Goal: Obtain resource: Obtain resource

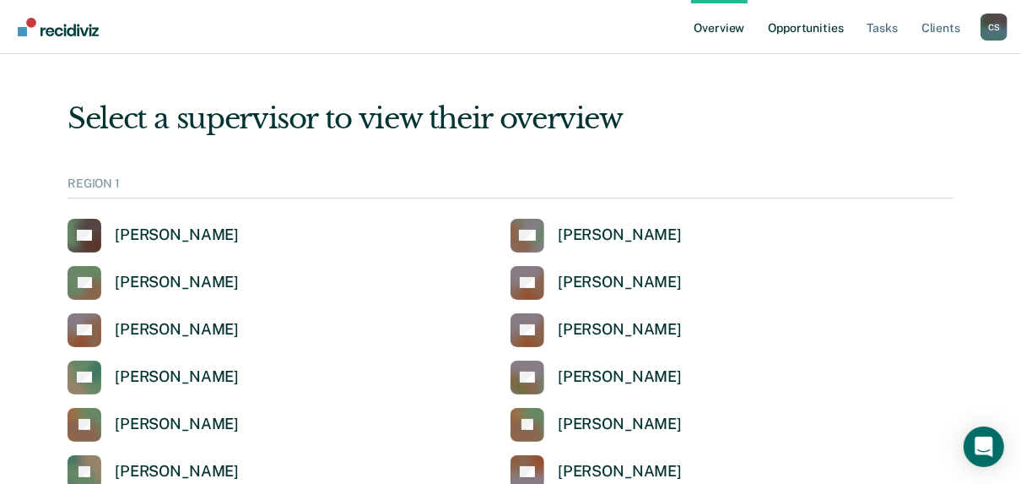
click at [803, 34] on link "Opportunities" at bounding box center [805, 27] width 82 height 54
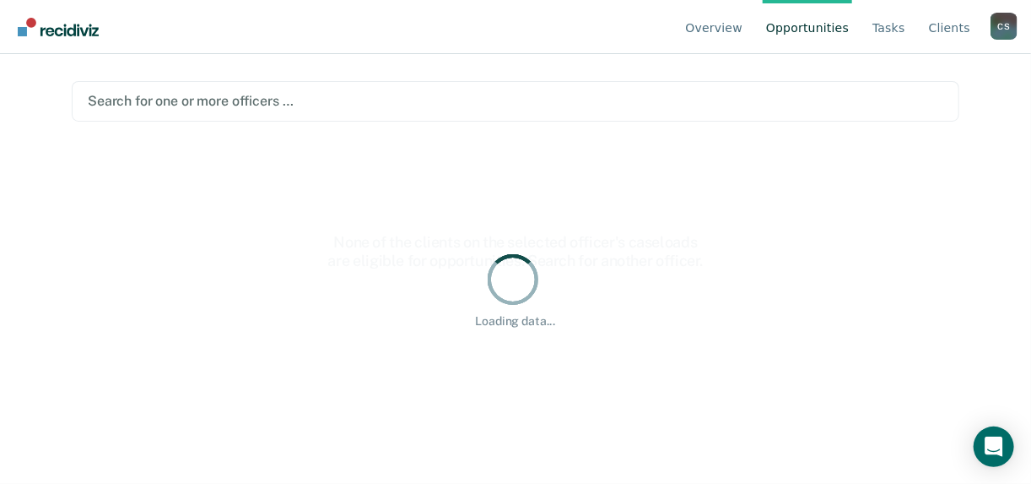
click at [797, 98] on div at bounding box center [516, 100] width 856 height 19
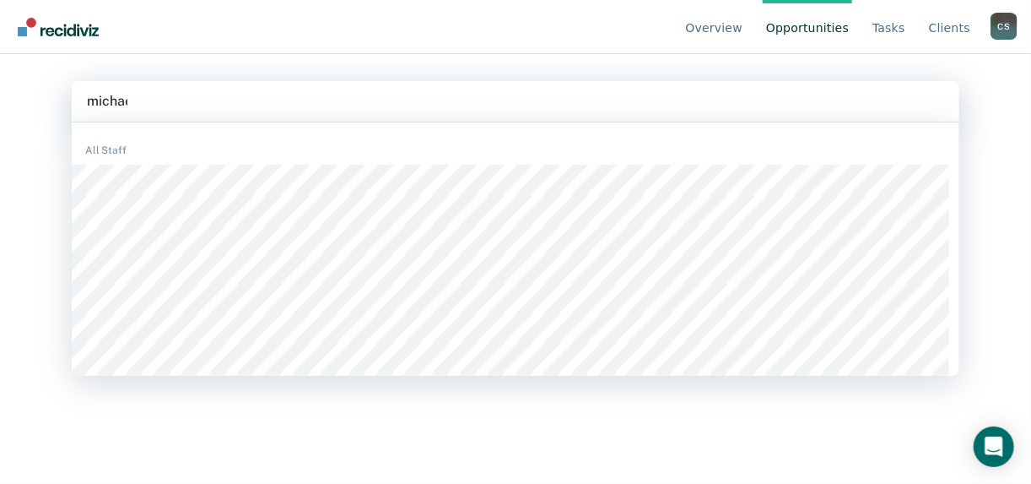
type input "[PERSON_NAME]"
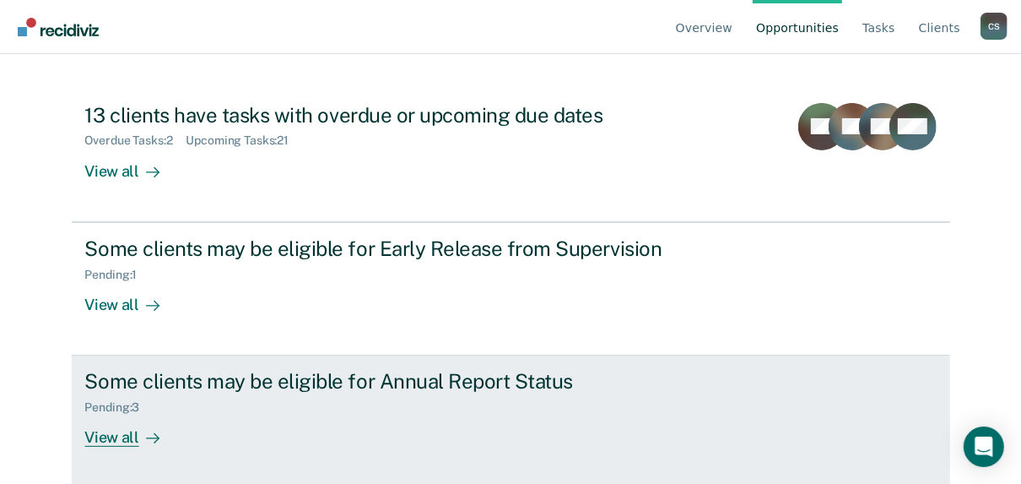
scroll to position [165, 0]
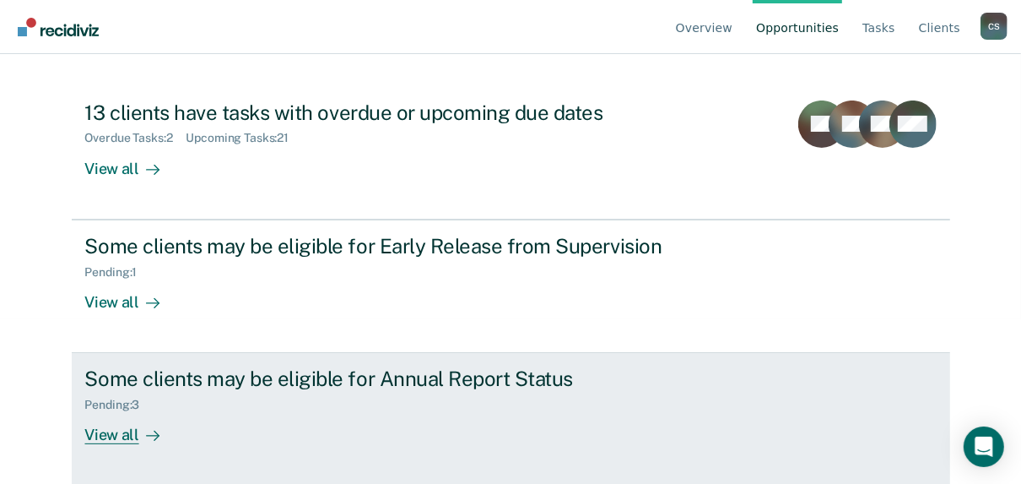
click at [106, 435] on div "View all" at bounding box center [132, 428] width 95 height 33
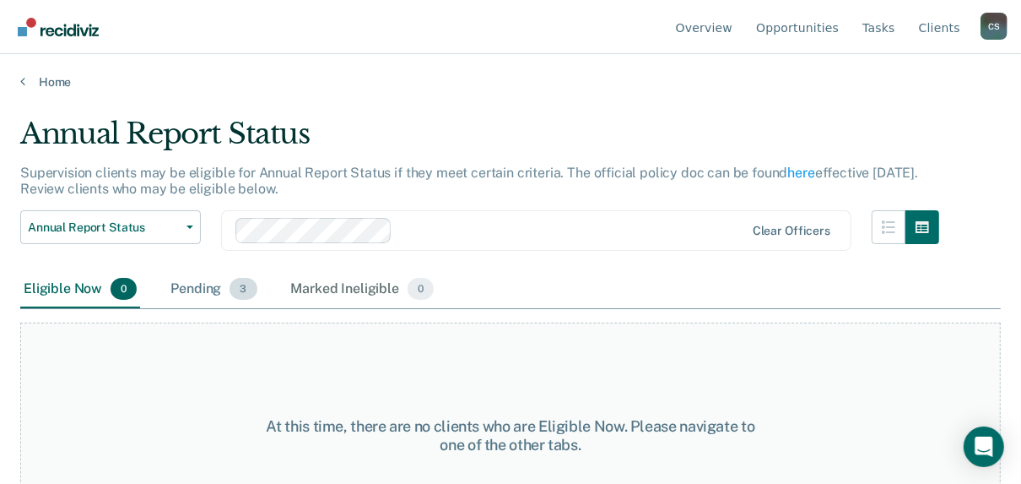
click at [208, 289] on div "Pending 3" at bounding box center [213, 289] width 93 height 37
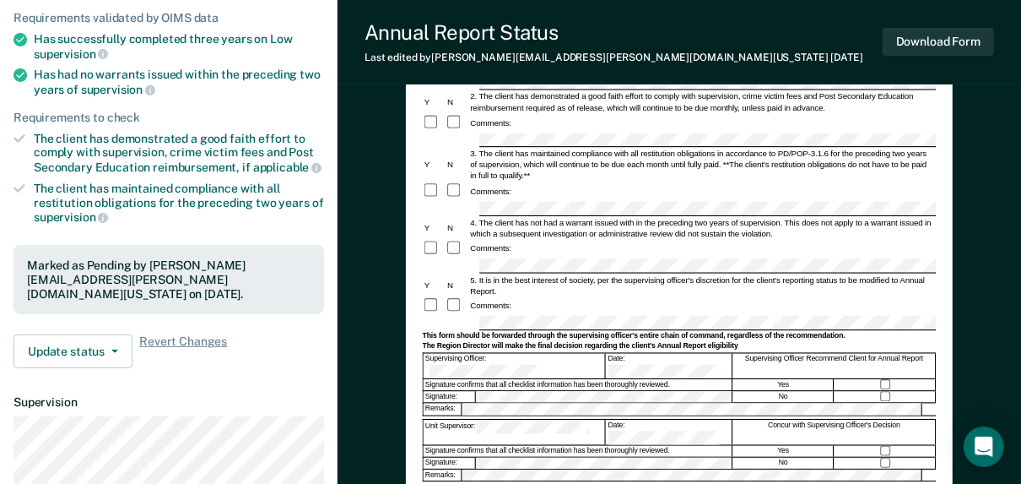
scroll to position [270, 0]
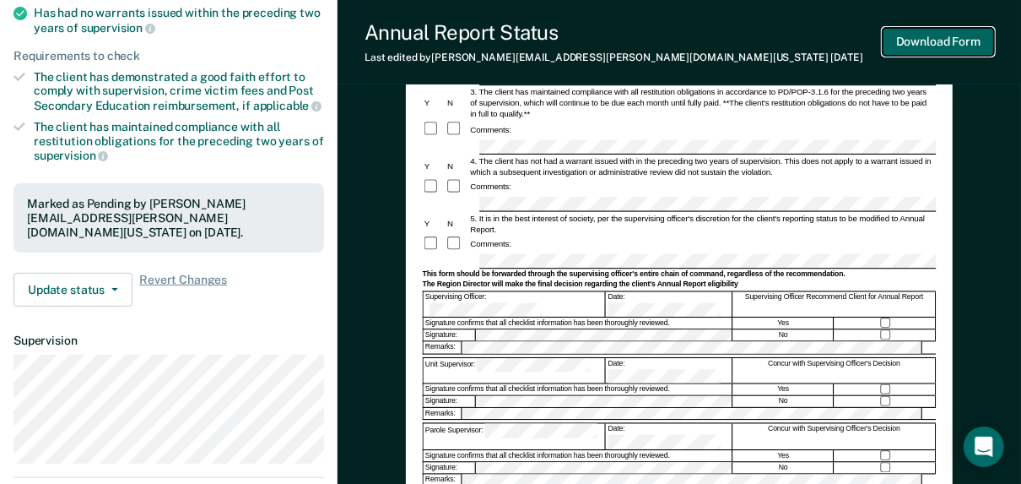
click at [934, 41] on button "Download Form" at bounding box center [938, 42] width 111 height 28
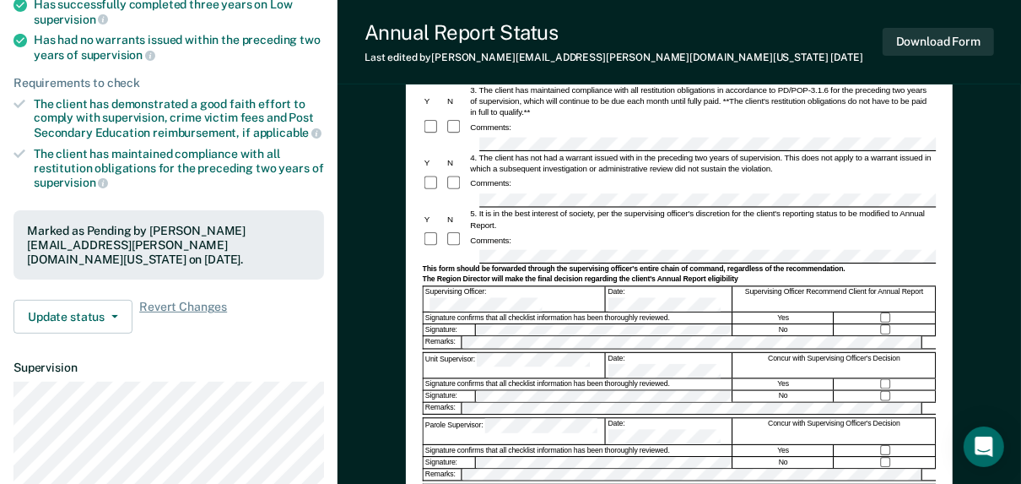
scroll to position [0, 0]
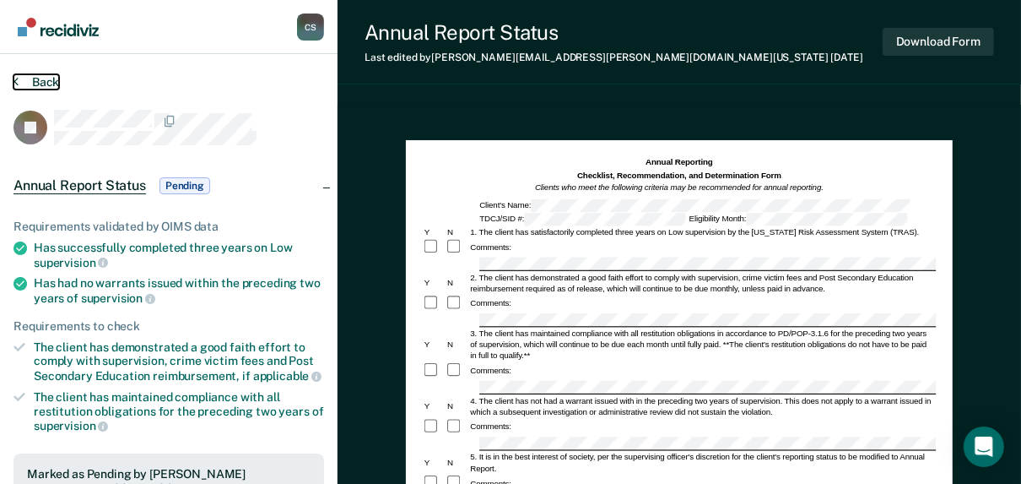
click at [57, 81] on button "Back" at bounding box center [37, 81] width 46 height 15
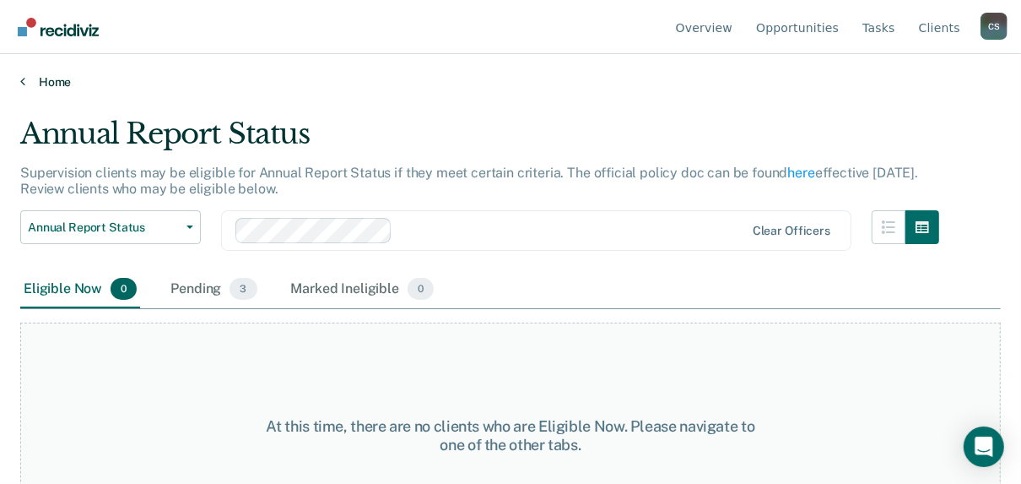
click at [49, 81] on link "Home" at bounding box center [510, 81] width 981 height 15
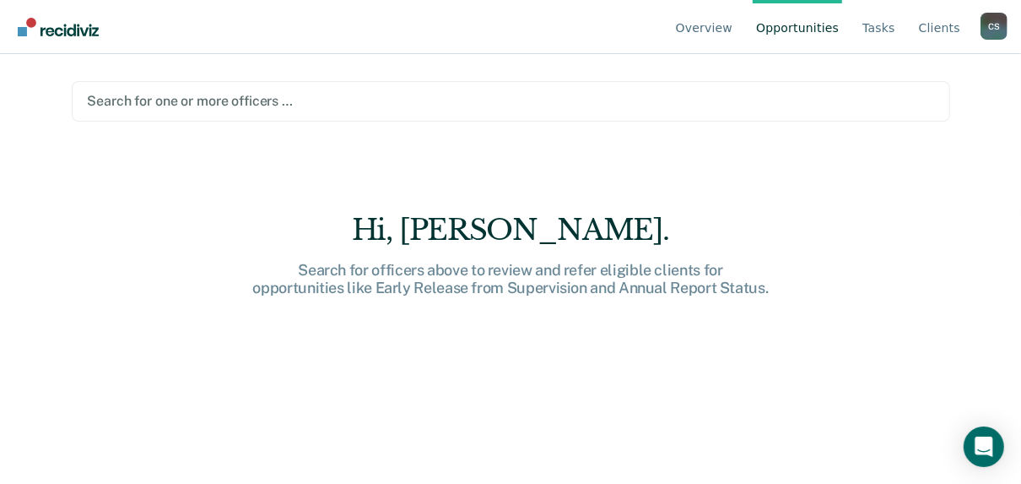
click at [216, 101] on div at bounding box center [511, 100] width 846 height 19
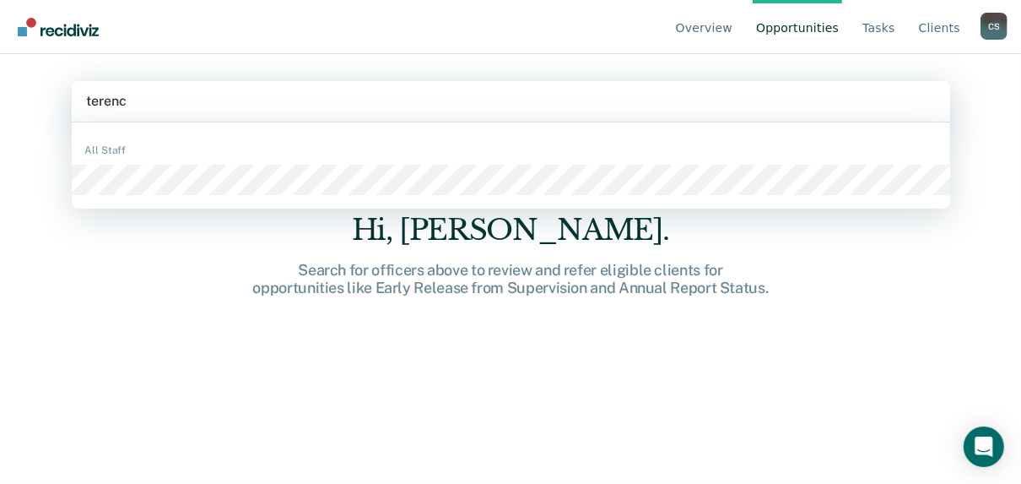
type input "[PERSON_NAME]"
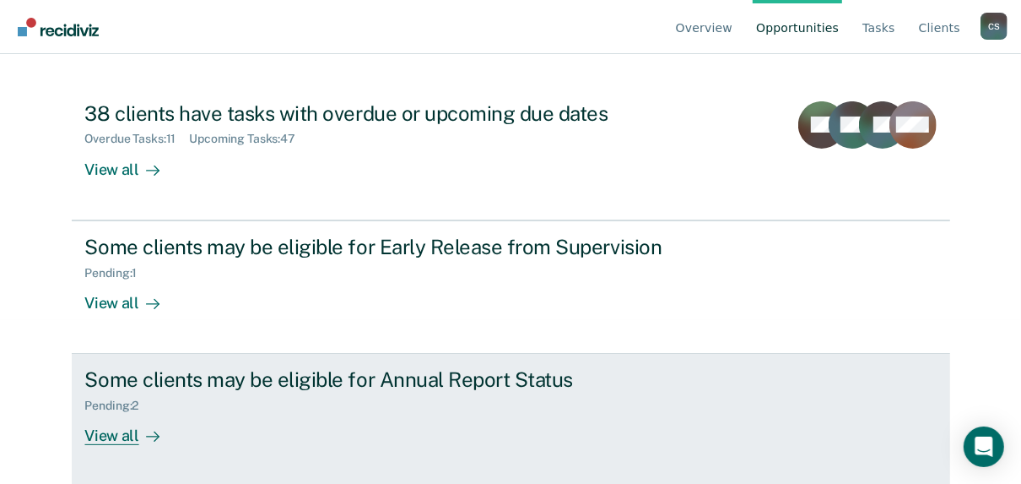
scroll to position [165, 0]
click at [105, 429] on div "View all" at bounding box center [132, 428] width 95 height 33
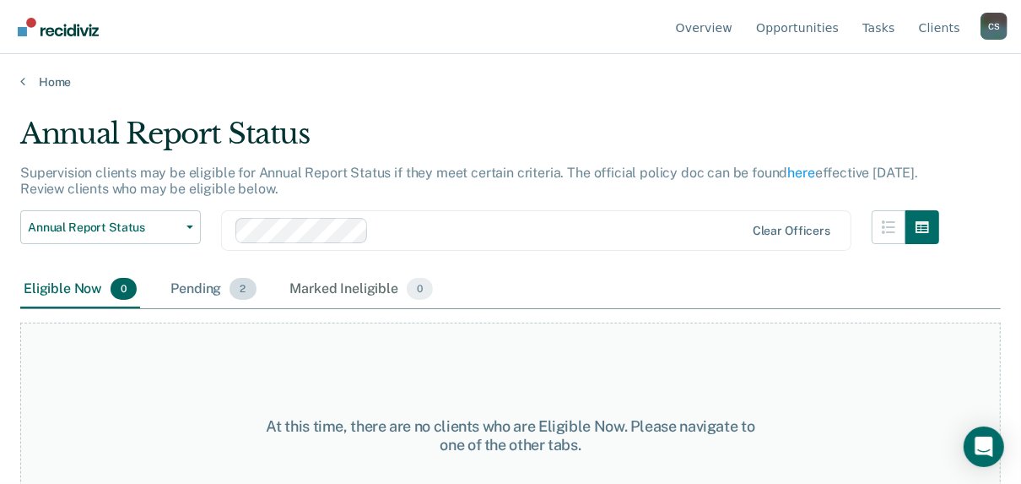
click at [208, 284] on div "Pending 2" at bounding box center [213, 289] width 92 height 37
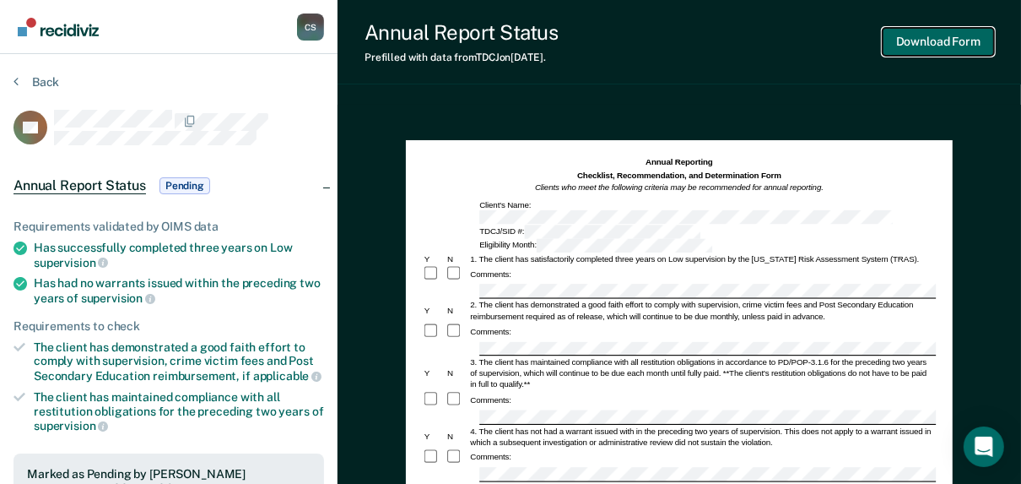
click at [965, 46] on button "Download Form" at bounding box center [938, 42] width 111 height 28
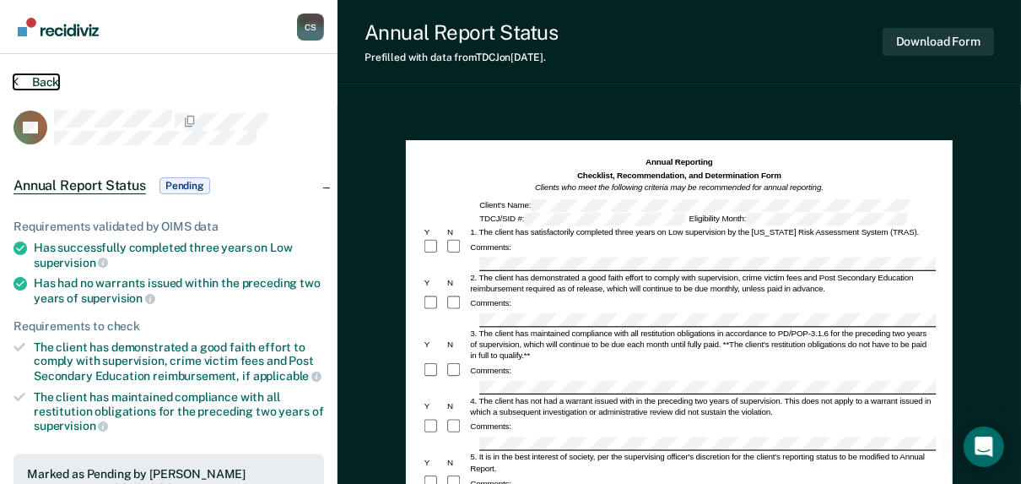
click at [39, 75] on button "Back" at bounding box center [37, 81] width 46 height 15
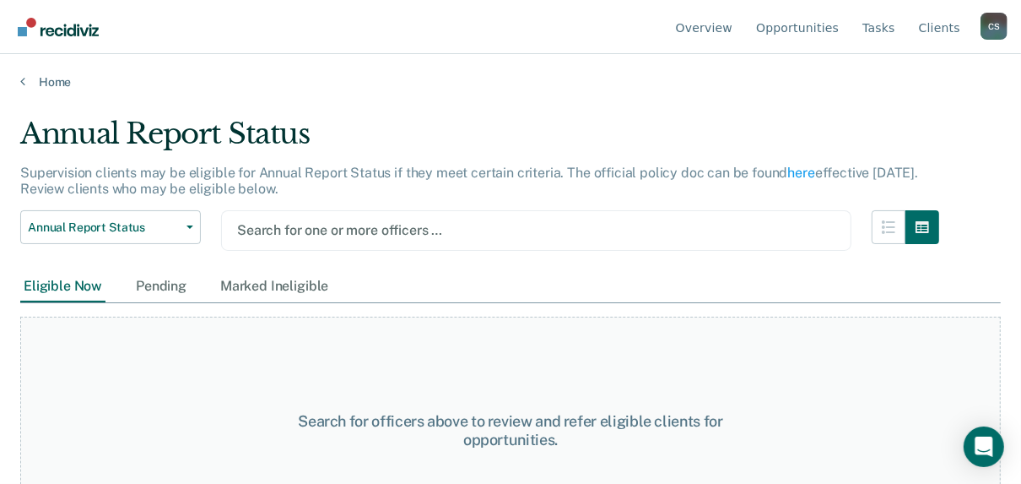
click at [355, 228] on div at bounding box center [536, 229] width 598 height 19
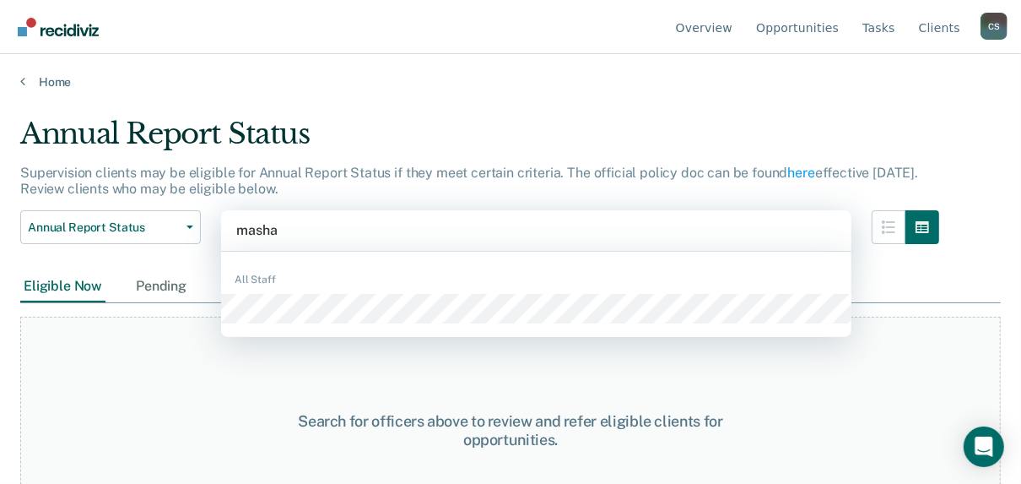
type input "mashal"
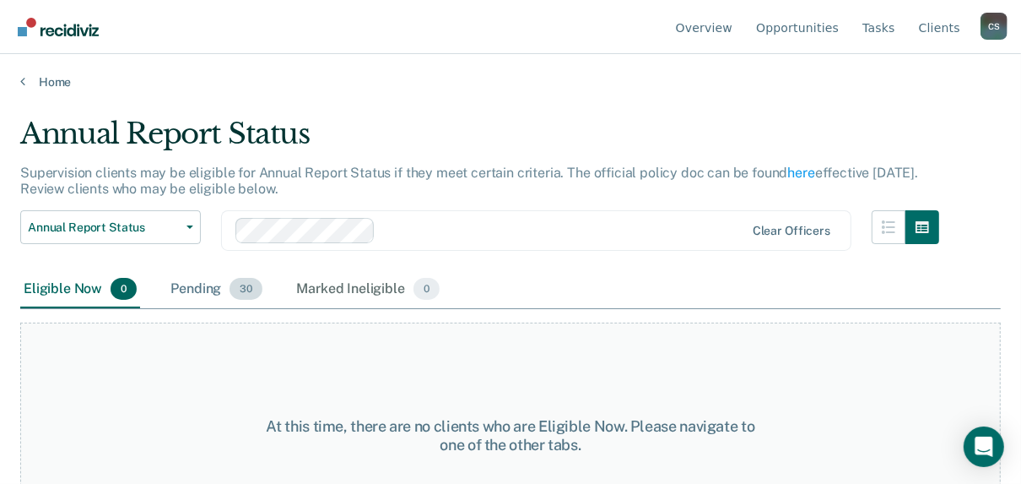
click at [205, 289] on div "Pending 30" at bounding box center [216, 289] width 99 height 37
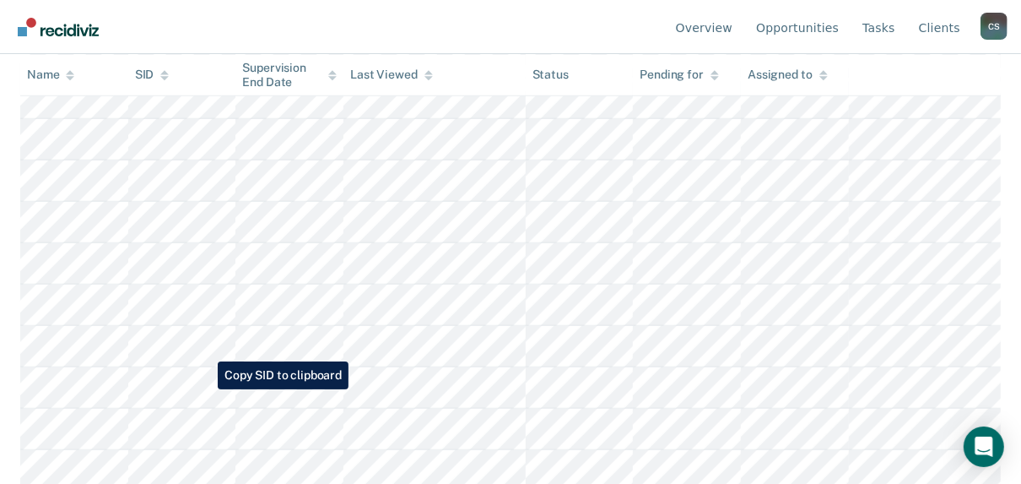
scroll to position [878, 0]
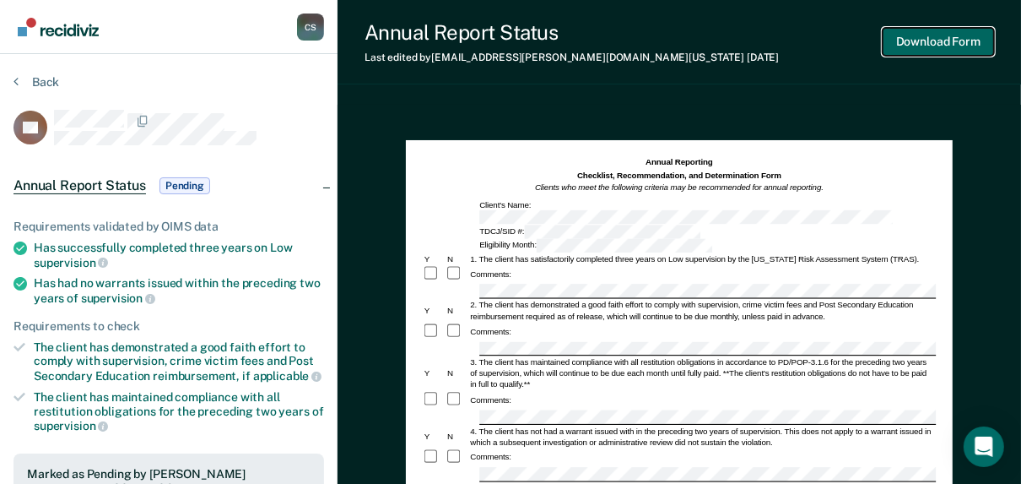
click at [915, 46] on button "Download Form" at bounding box center [938, 42] width 111 height 28
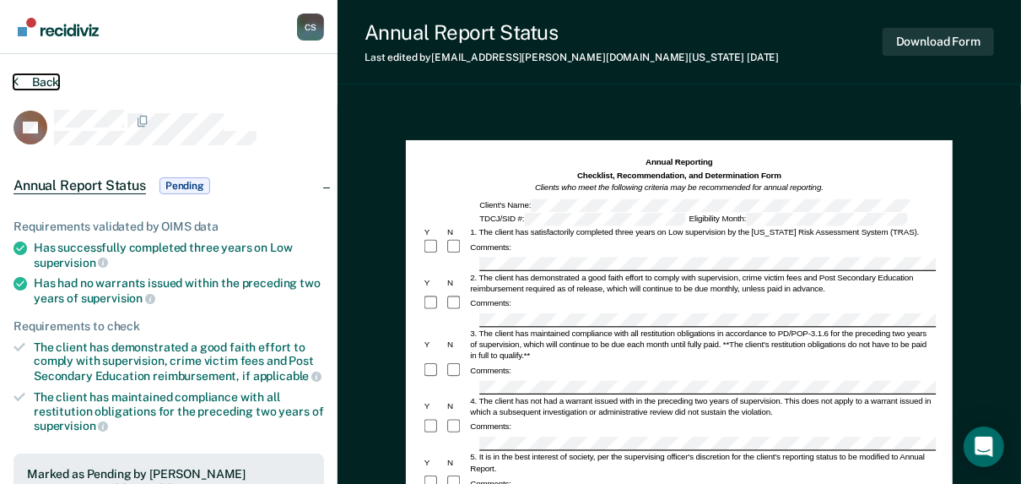
click at [46, 81] on button "Back" at bounding box center [37, 81] width 46 height 15
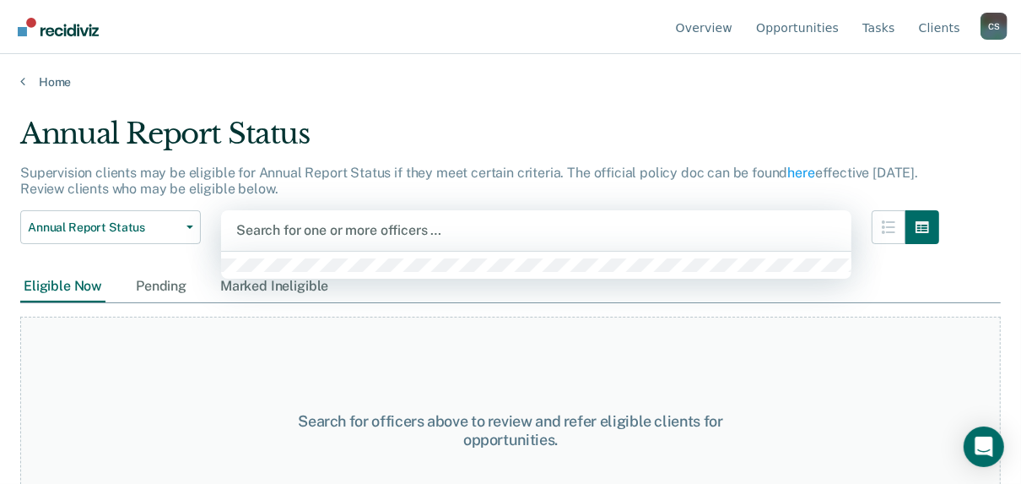
click at [343, 230] on div at bounding box center [536, 229] width 600 height 19
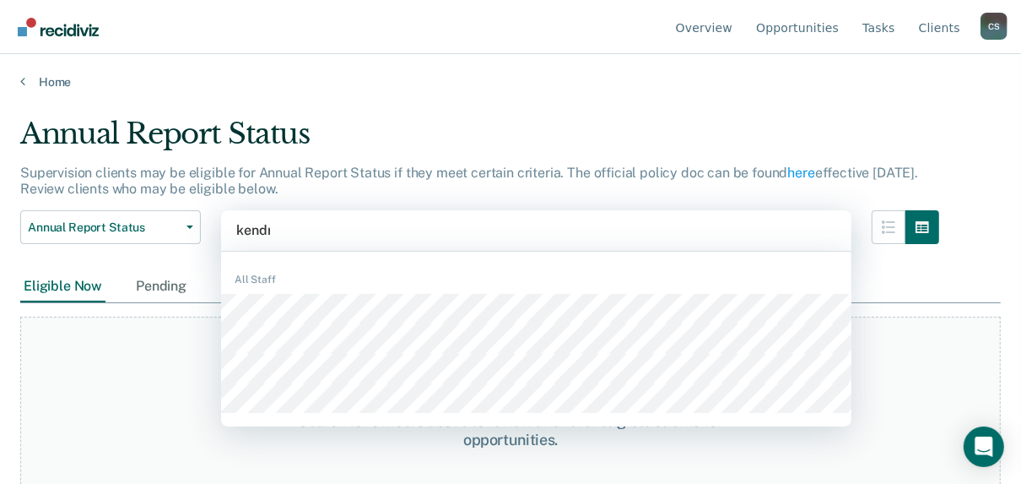
type input "[PERSON_NAME]"
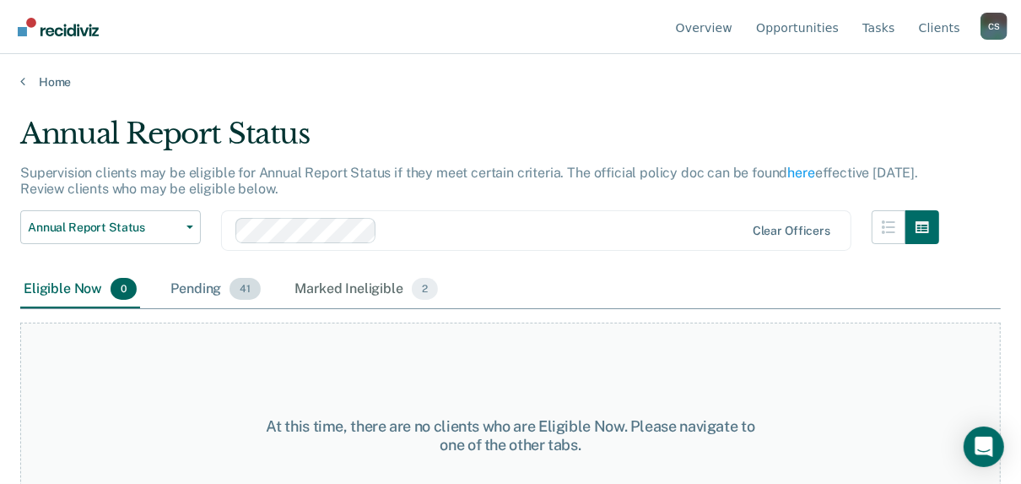
click at [214, 289] on div "Pending 41" at bounding box center [215, 289] width 97 height 37
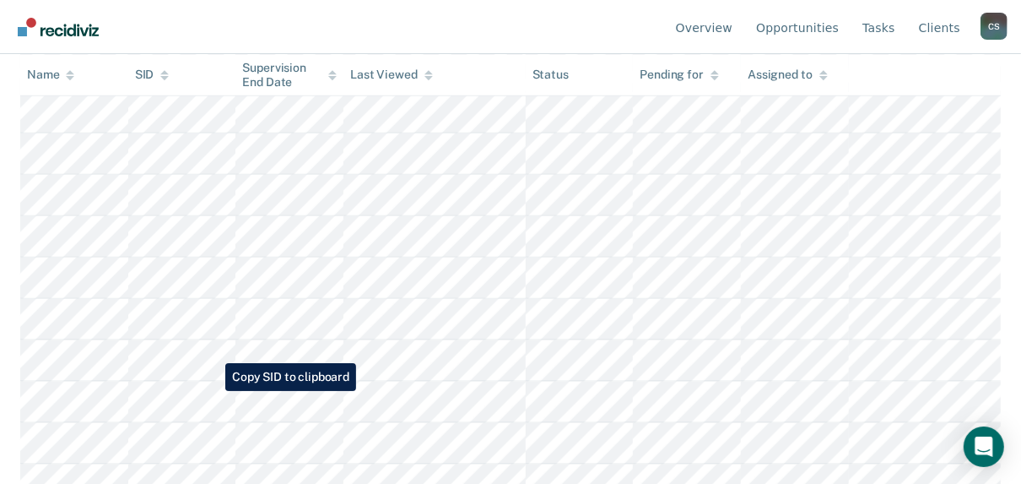
scroll to position [1350, 0]
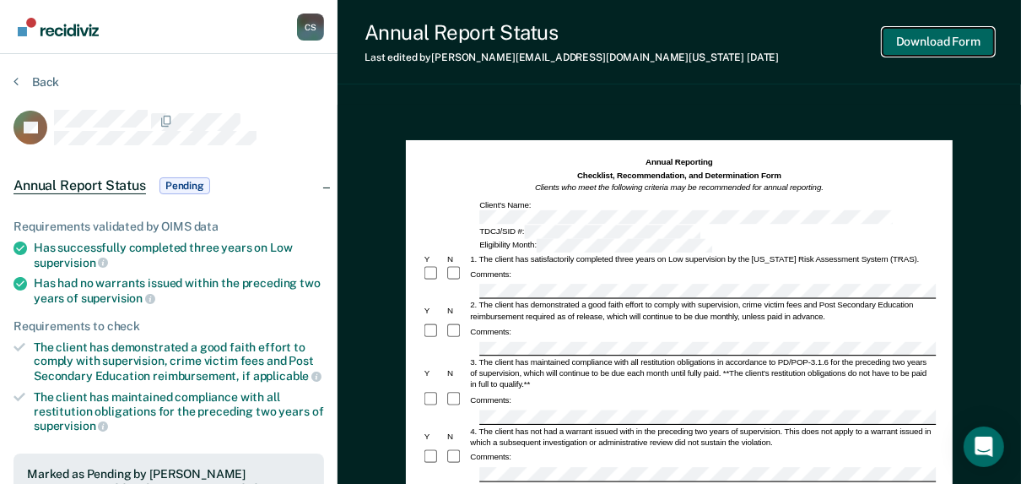
click at [962, 39] on button "Download Form" at bounding box center [938, 42] width 111 height 28
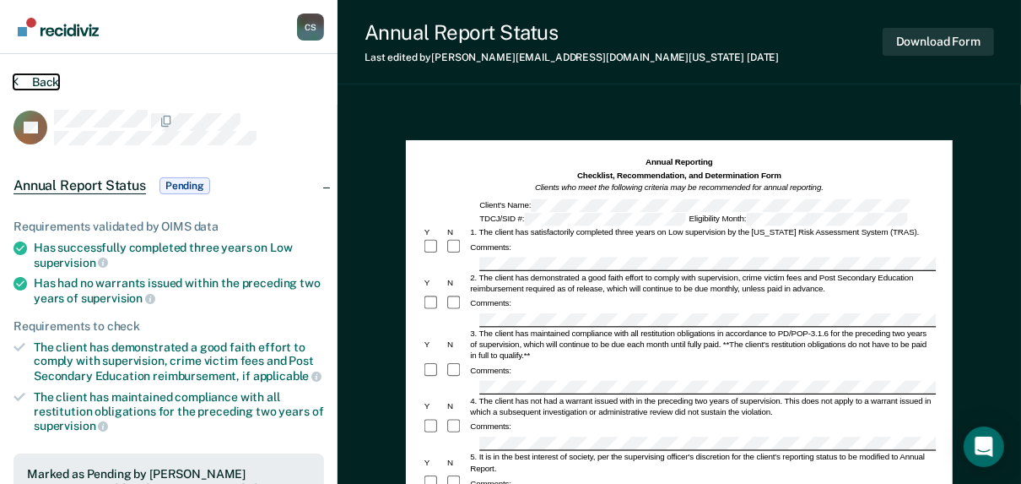
click at [41, 84] on button "Back" at bounding box center [37, 81] width 46 height 15
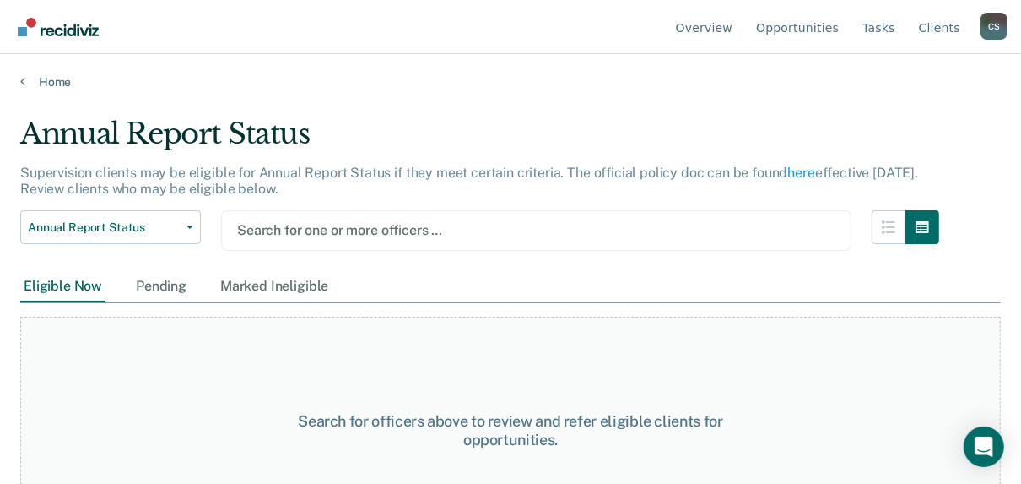
click at [354, 228] on div at bounding box center [536, 229] width 598 height 19
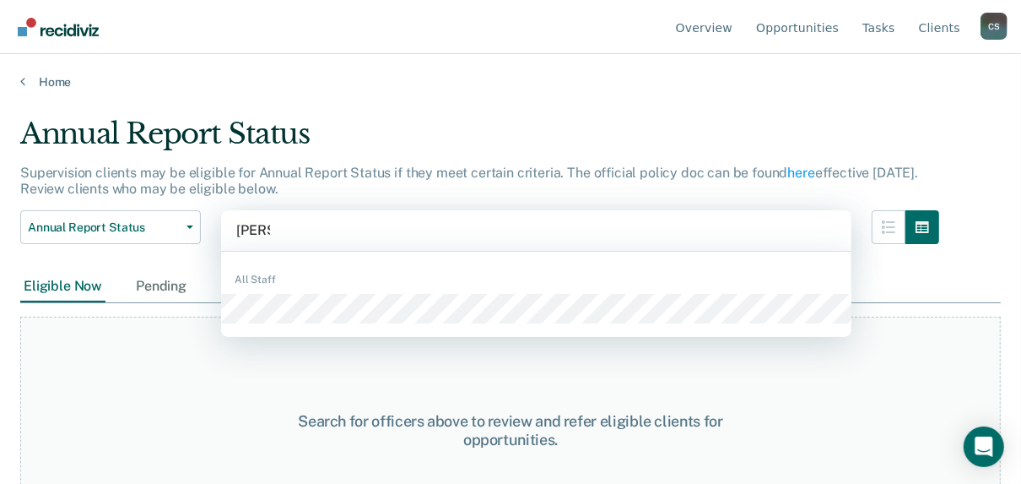
type input "[PERSON_NAME]"
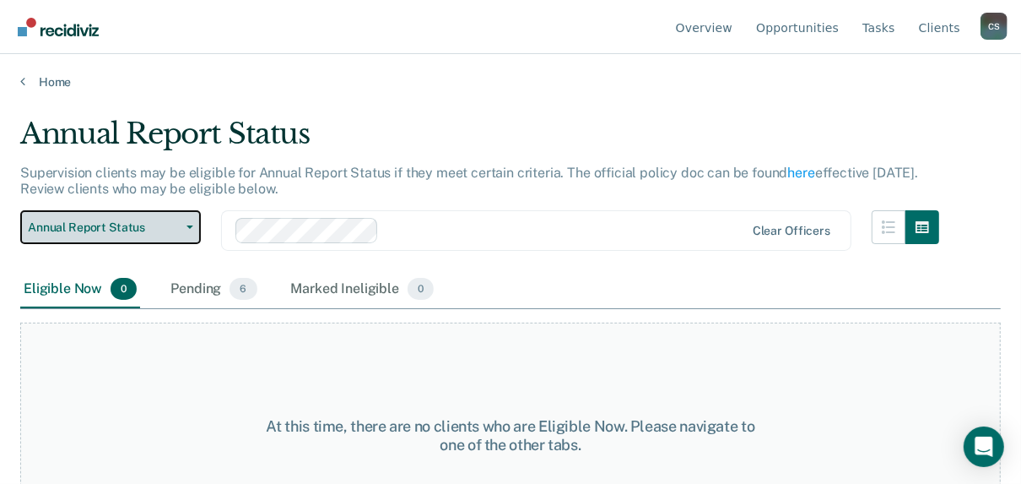
click at [133, 225] on span "Annual Report Status" at bounding box center [104, 227] width 152 height 14
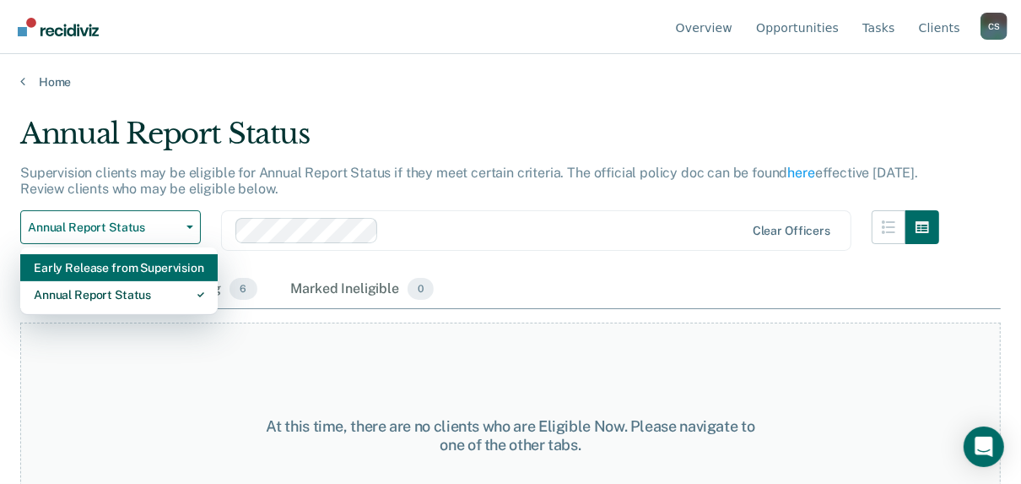
click at [105, 261] on div "Early Release from Supervision" at bounding box center [119, 267] width 170 height 27
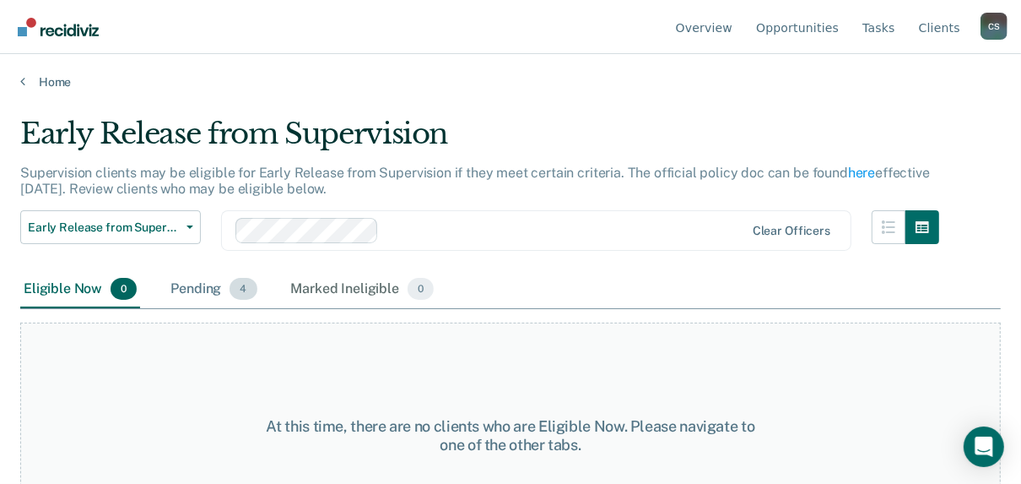
click at [210, 289] on div "Pending 4" at bounding box center [213, 289] width 93 height 37
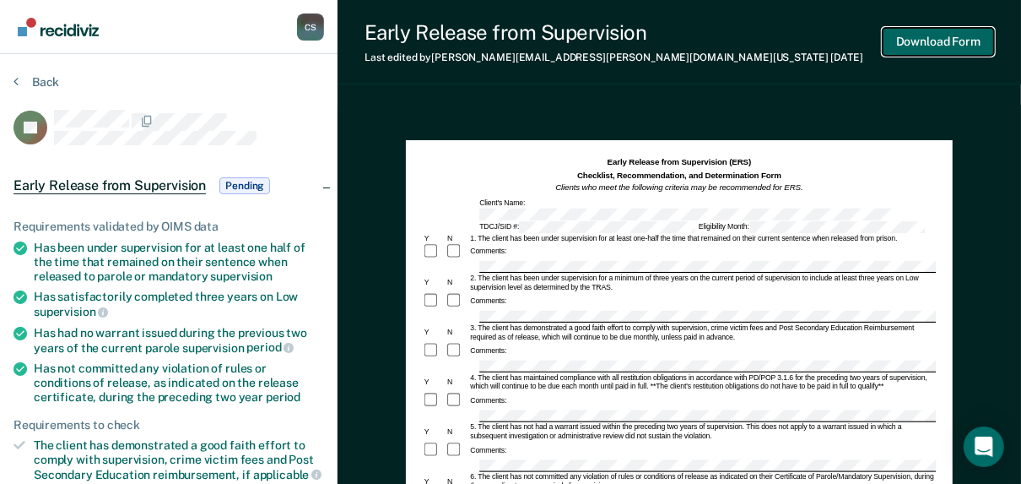
click at [943, 46] on button "Download Form" at bounding box center [938, 42] width 111 height 28
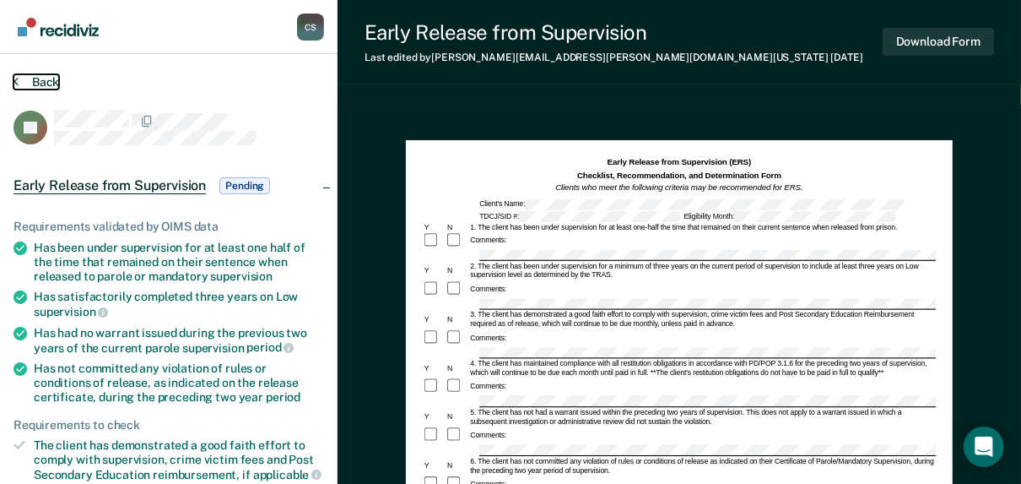
click at [39, 78] on button "Back" at bounding box center [37, 81] width 46 height 15
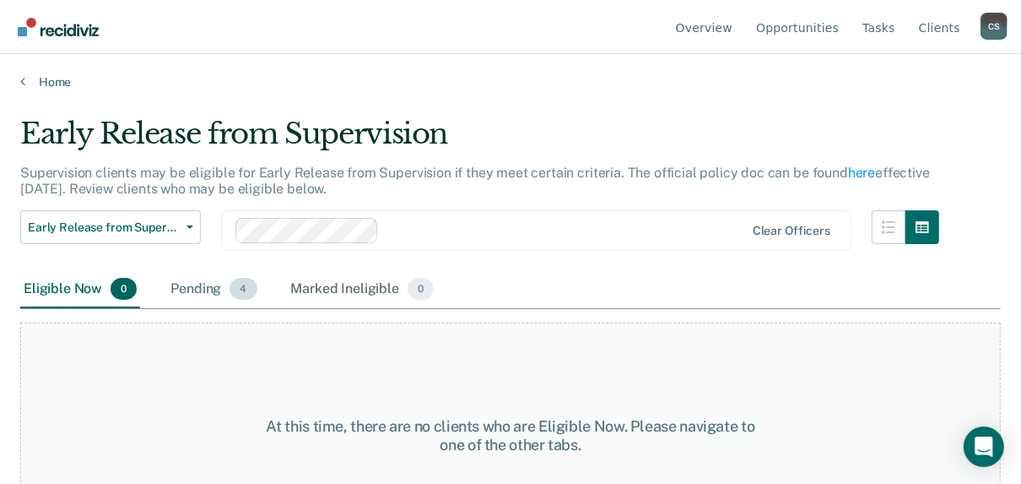
click at [199, 298] on div "Pending 4" at bounding box center [213, 289] width 93 height 37
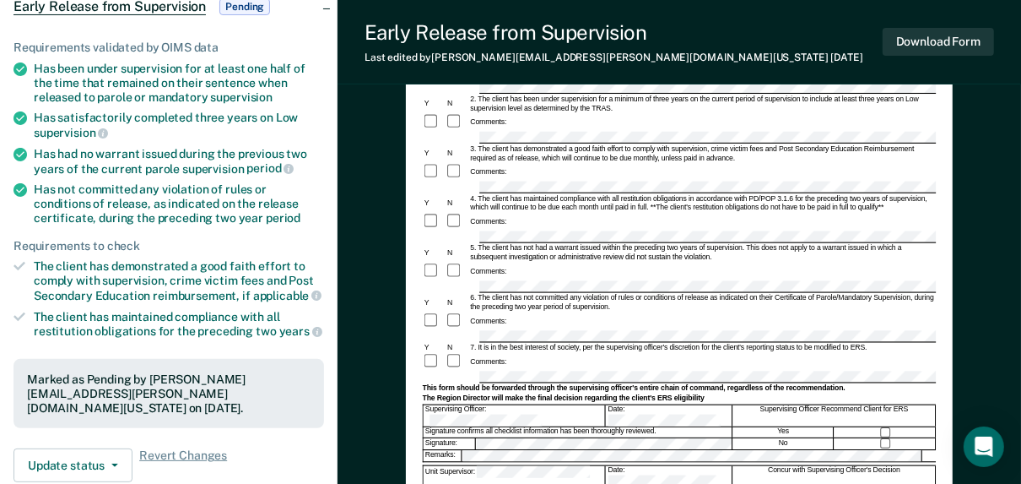
scroll to position [203, 0]
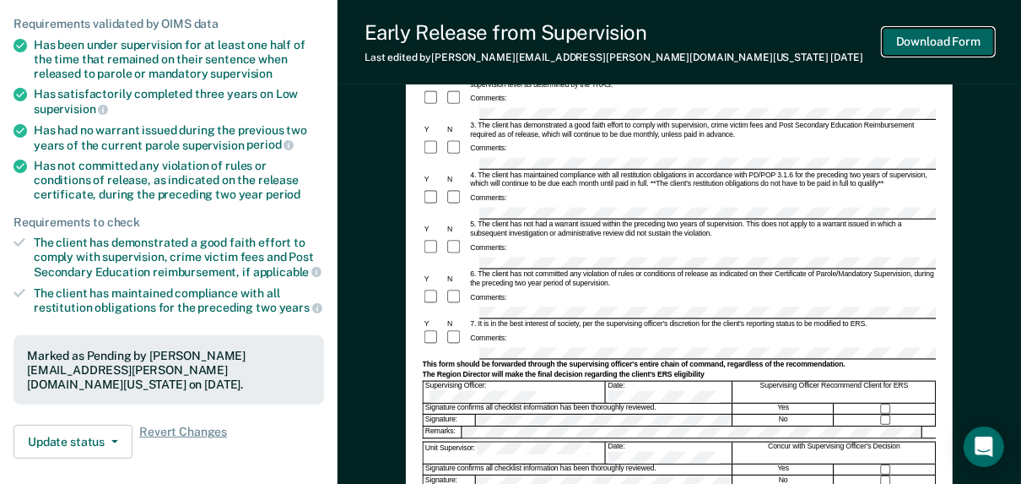
click at [932, 42] on button "Download Form" at bounding box center [938, 42] width 111 height 28
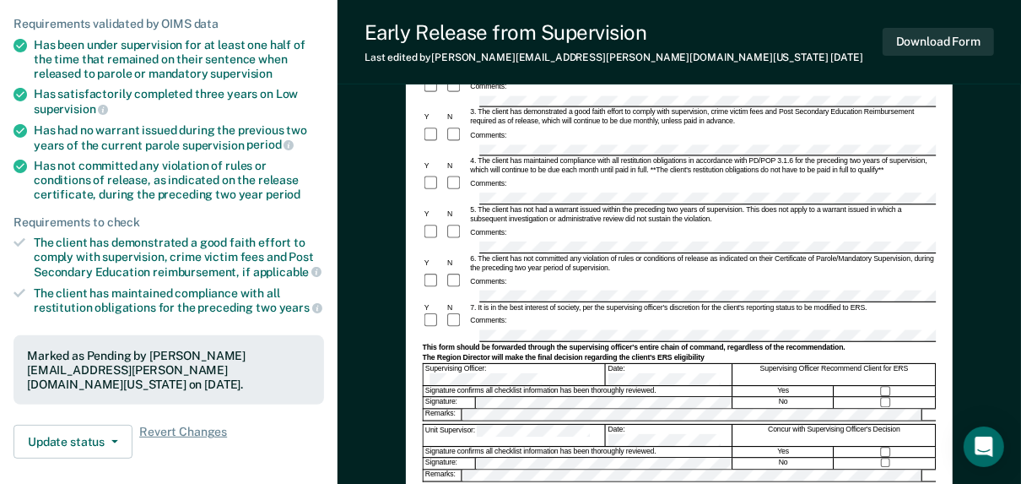
scroll to position [0, 0]
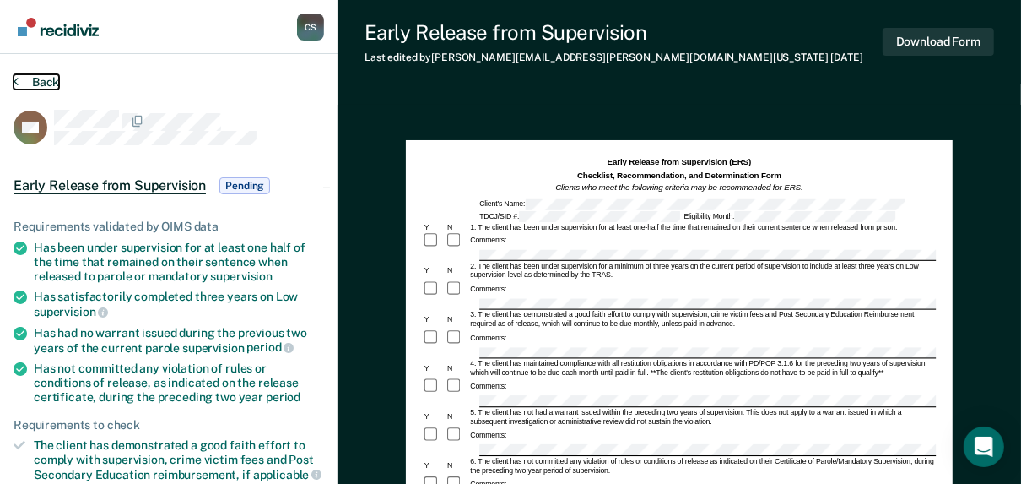
click at [25, 81] on button "Back" at bounding box center [37, 81] width 46 height 15
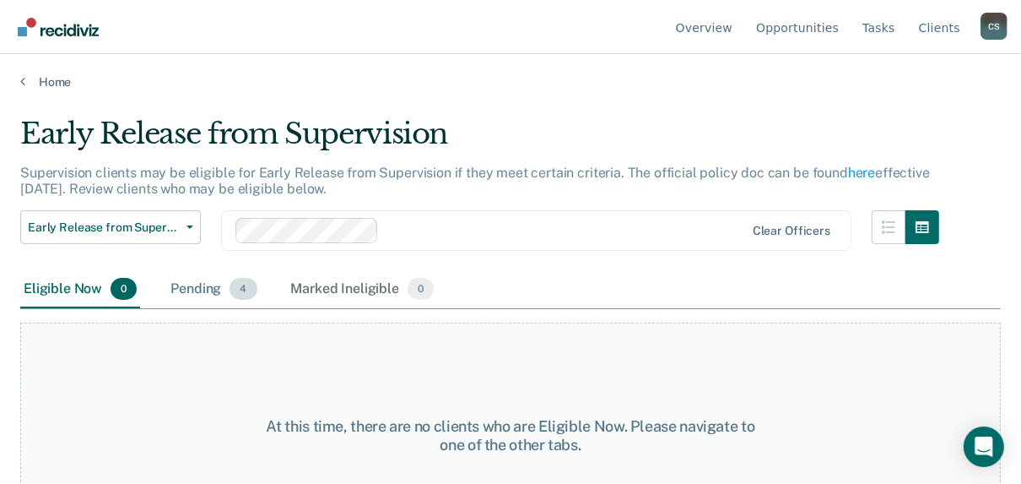
click at [174, 282] on div "Pending 4" at bounding box center [213, 289] width 93 height 37
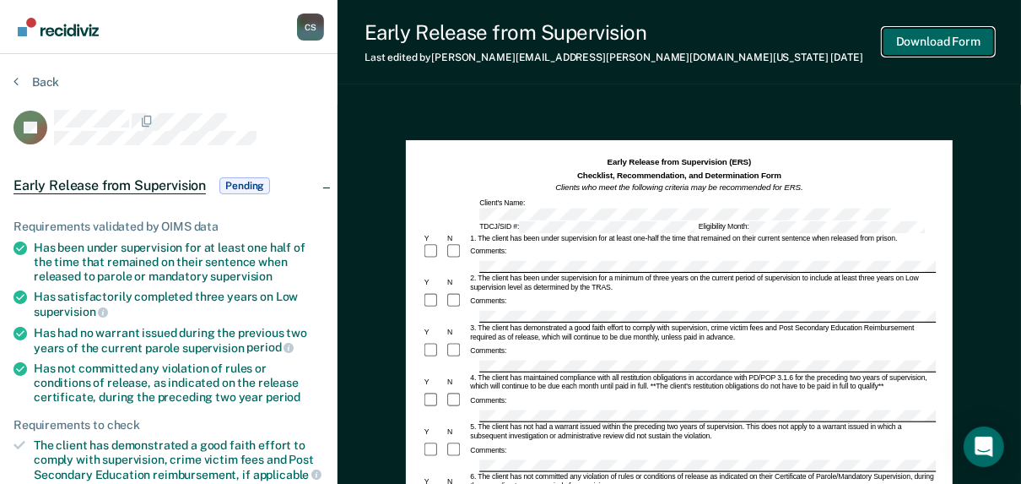
click at [922, 54] on button "Download Form" at bounding box center [938, 42] width 111 height 28
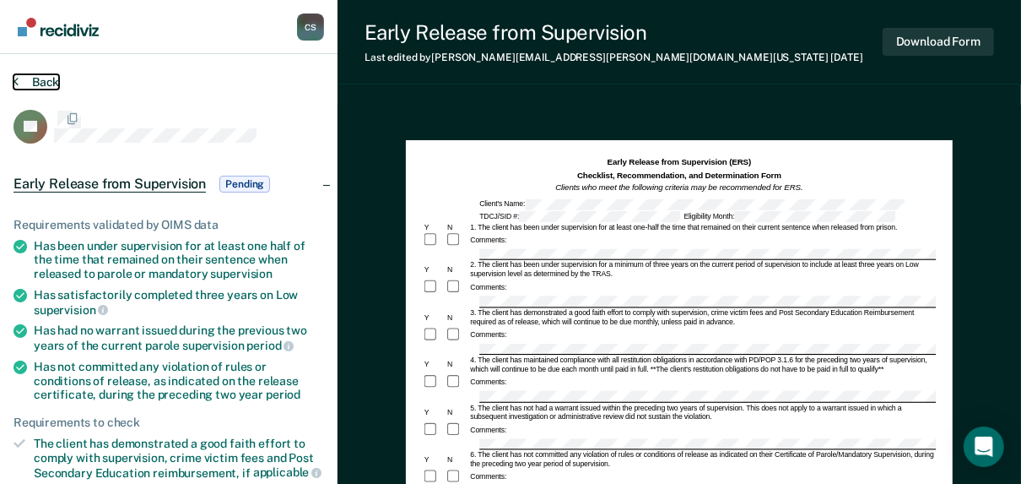
drag, startPoint x: 0, startPoint y: 0, endPoint x: 38, endPoint y: 82, distance: 90.2
click at [38, 82] on button "Back" at bounding box center [37, 81] width 46 height 15
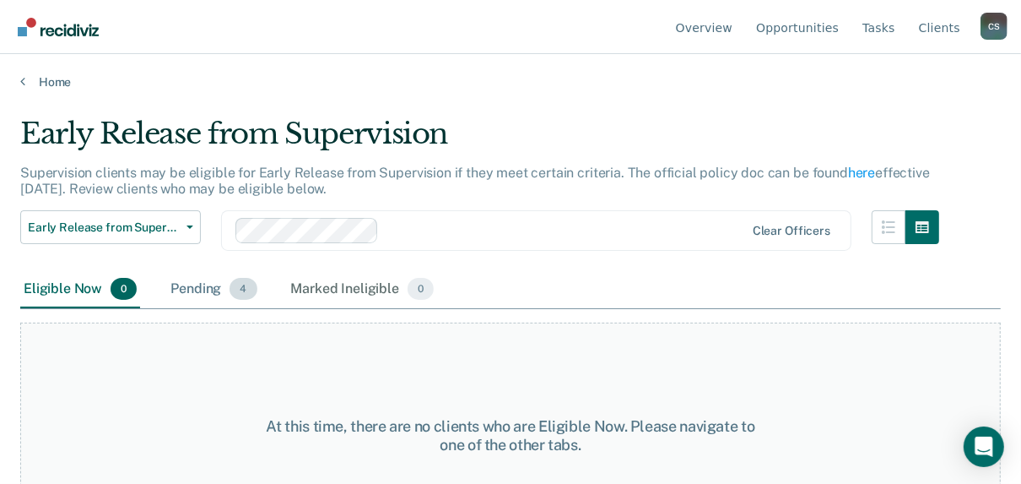
click at [181, 288] on div "Pending 4" at bounding box center [213, 289] width 93 height 37
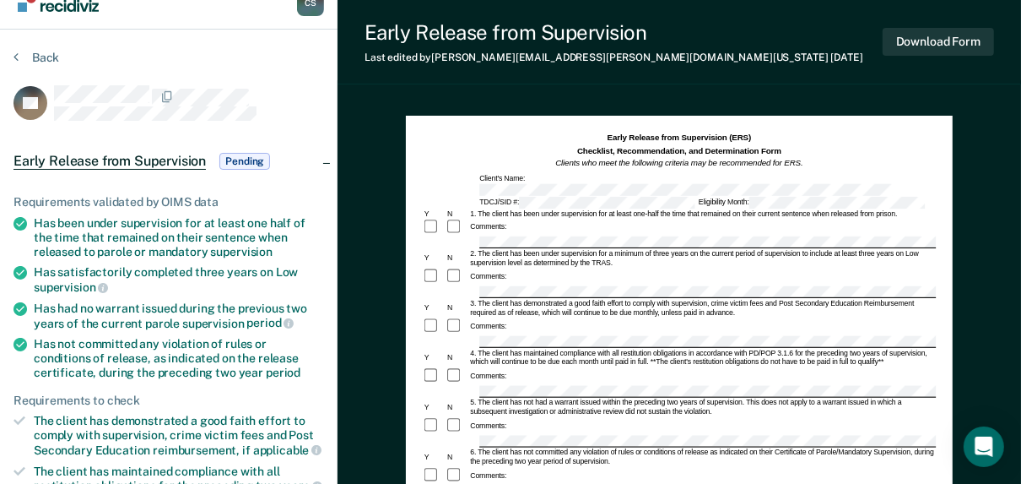
scroll to position [68, 0]
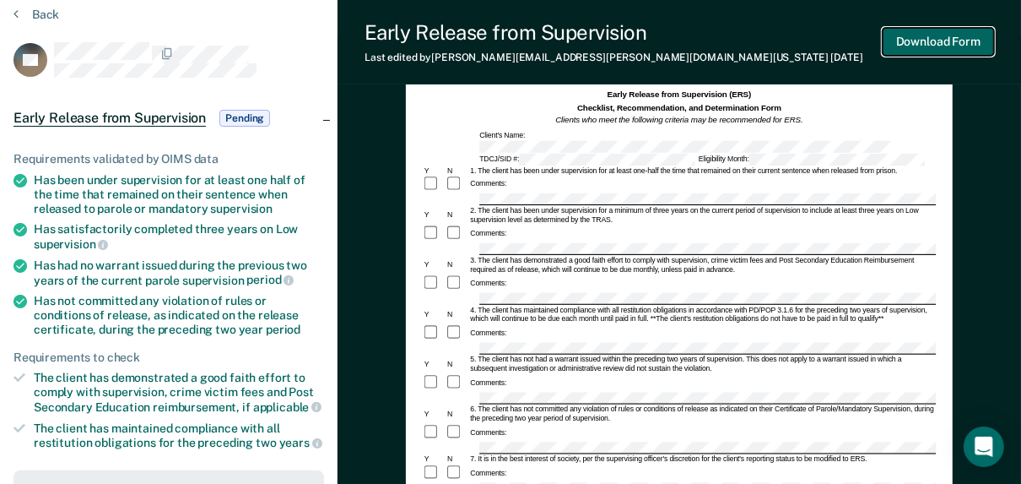
click at [958, 43] on button "Download Form" at bounding box center [938, 42] width 111 height 28
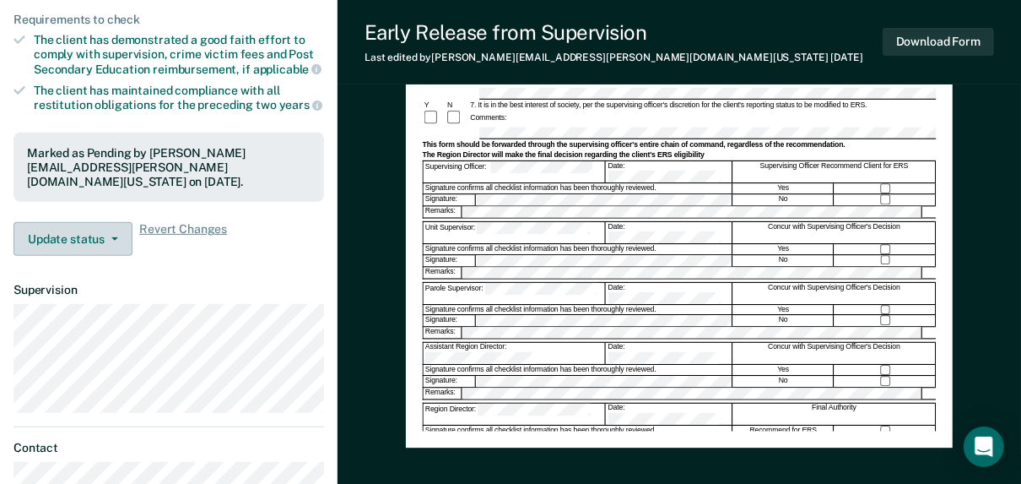
scroll to position [0, 0]
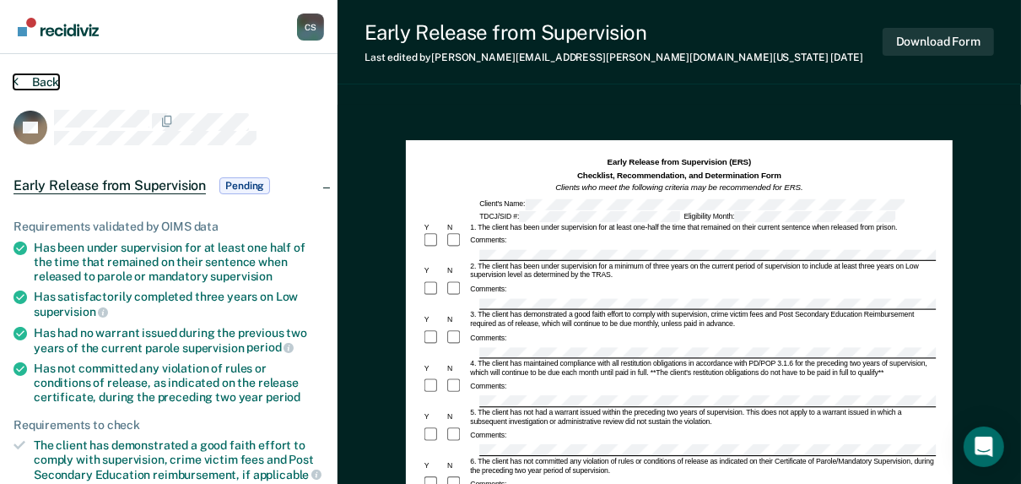
click at [40, 83] on button "Back" at bounding box center [37, 81] width 46 height 15
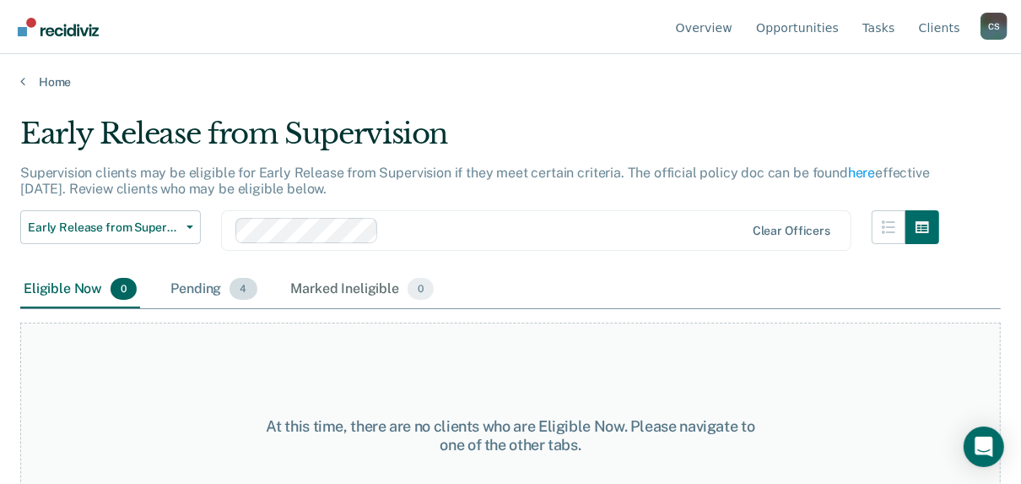
click at [187, 289] on div "Pending 4" at bounding box center [213, 289] width 93 height 37
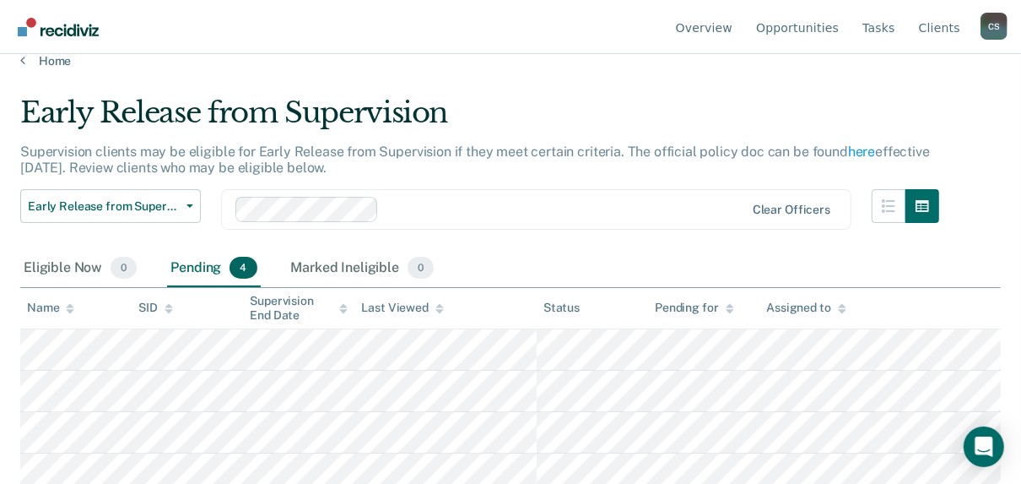
scroll to position [30, 0]
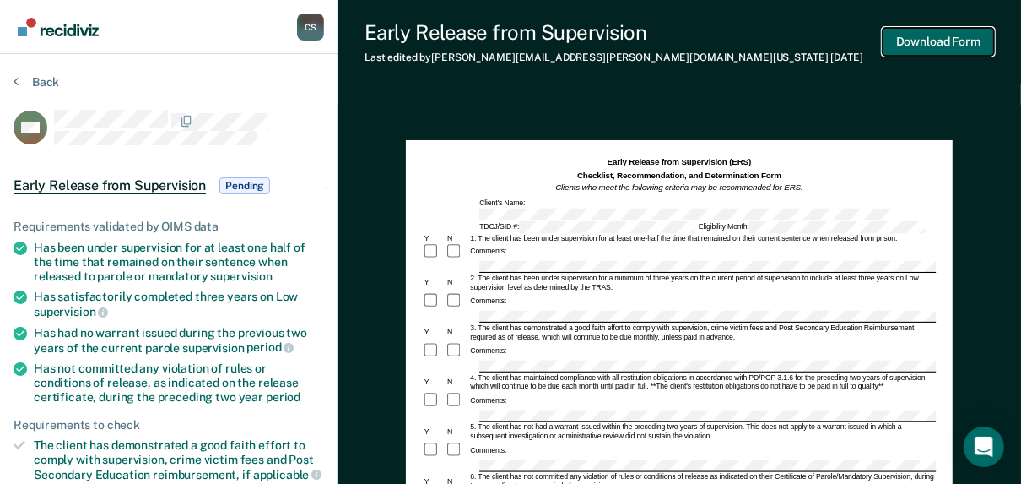
click at [931, 41] on button "Download Form" at bounding box center [938, 42] width 111 height 28
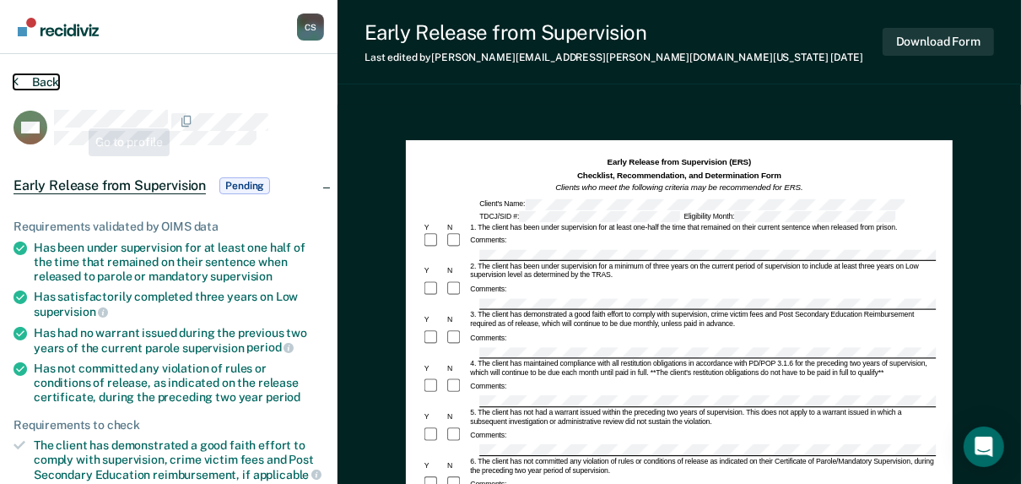
click at [44, 83] on button "Back" at bounding box center [37, 81] width 46 height 15
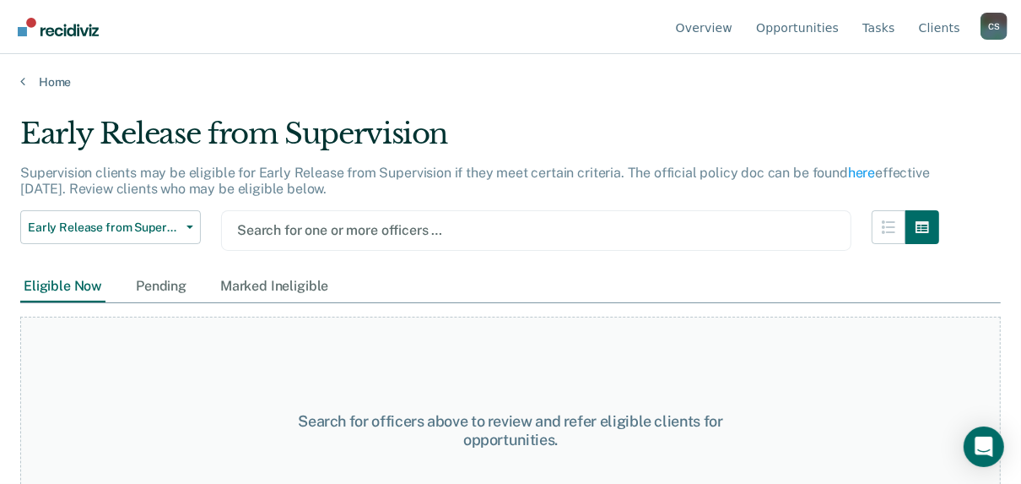
click at [365, 230] on div at bounding box center [536, 229] width 598 height 19
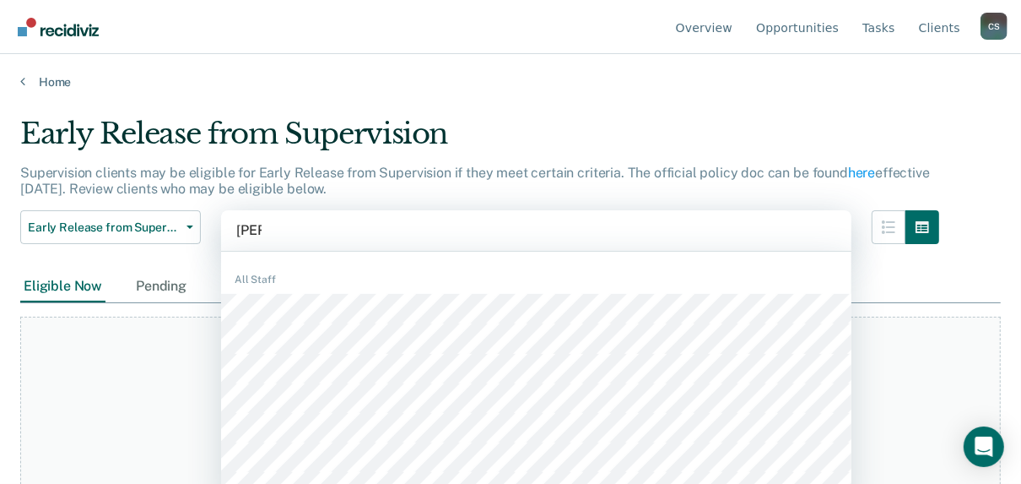
type input "kenn"
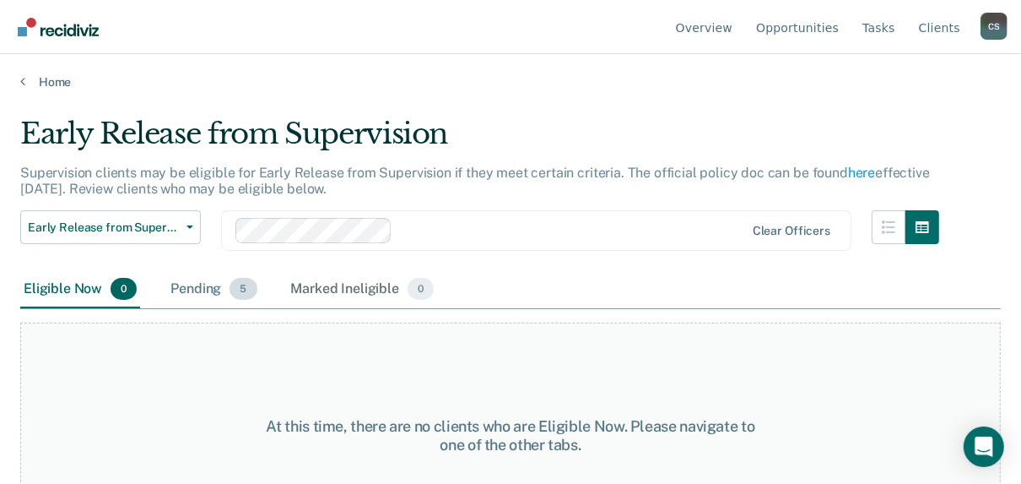
click at [200, 289] on div "Pending 5" at bounding box center [213, 289] width 93 height 37
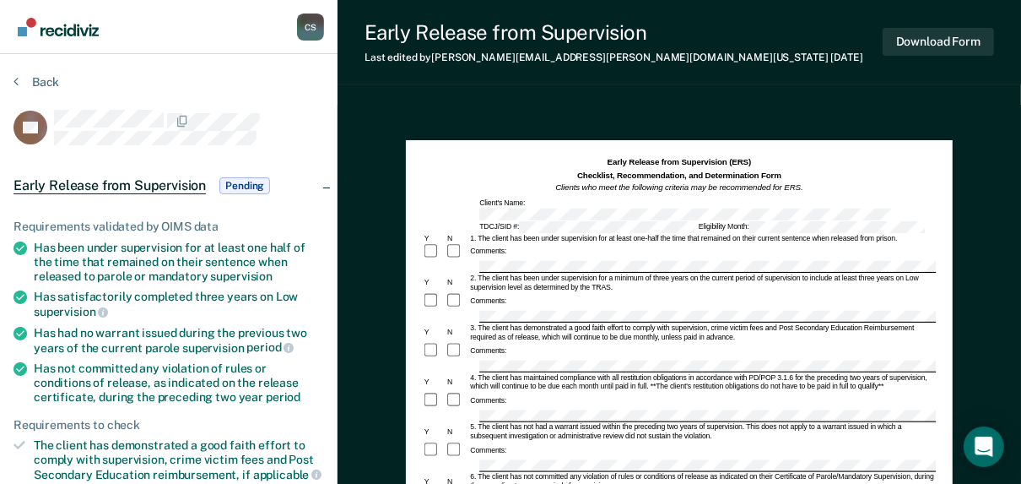
click at [451, 311] on div at bounding box center [680, 317] width 514 height 13
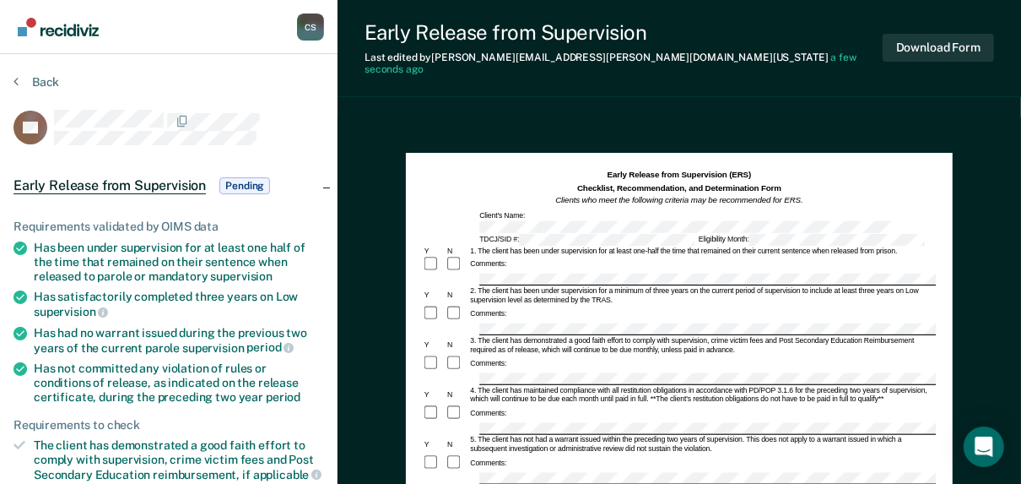
click at [463, 372] on div at bounding box center [680, 378] width 514 height 13
click at [605, 404] on div "Comments:" at bounding box center [680, 413] width 514 height 18
click at [459, 472] on div at bounding box center [680, 478] width 514 height 13
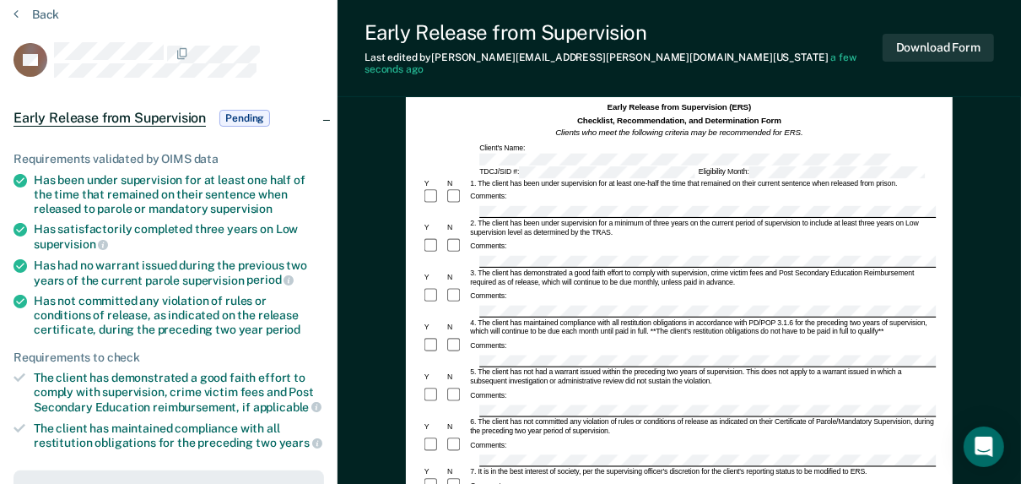
click at [471, 454] on div at bounding box center [680, 460] width 514 height 13
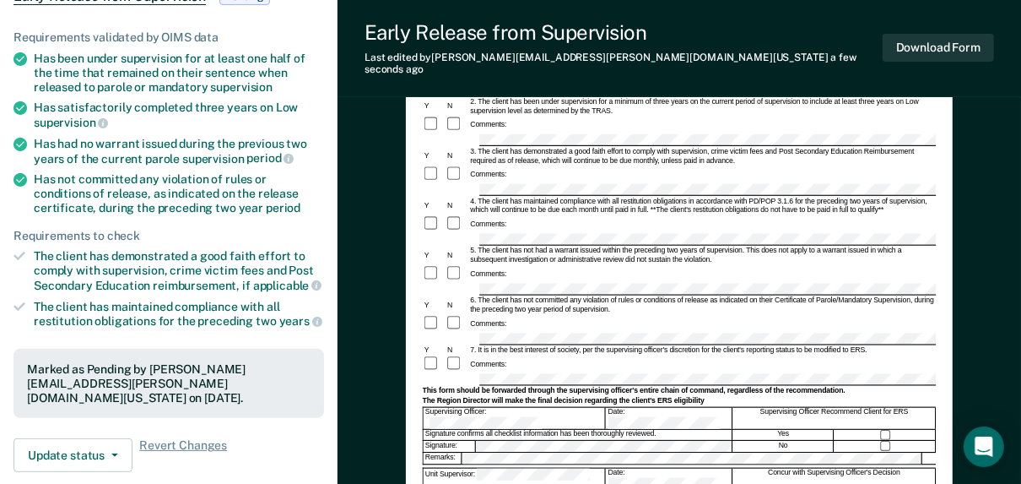
scroll to position [203, 0]
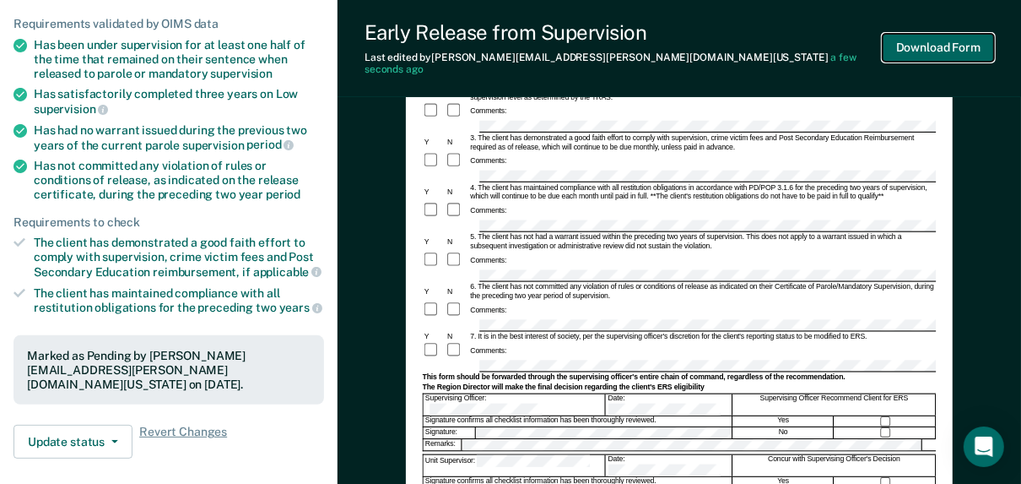
click at [923, 39] on button "Download Form" at bounding box center [938, 48] width 111 height 28
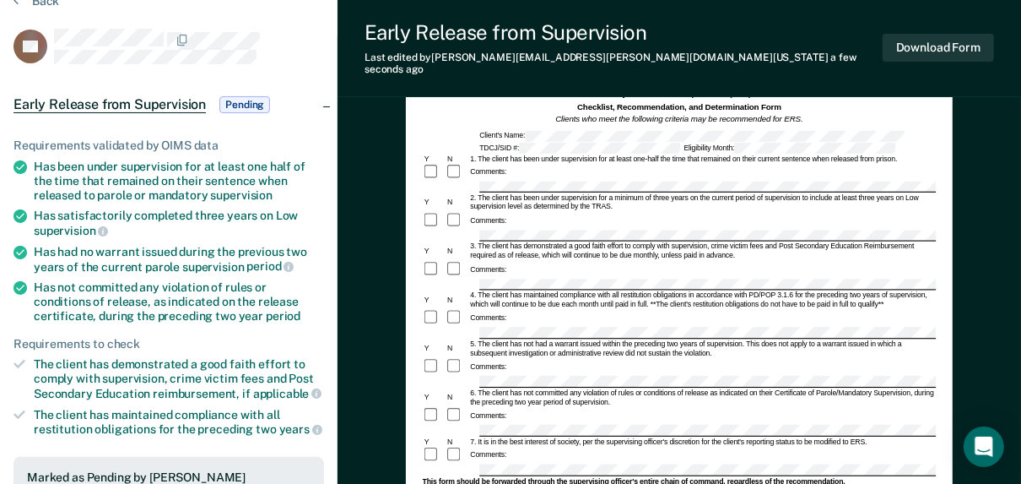
scroll to position [0, 0]
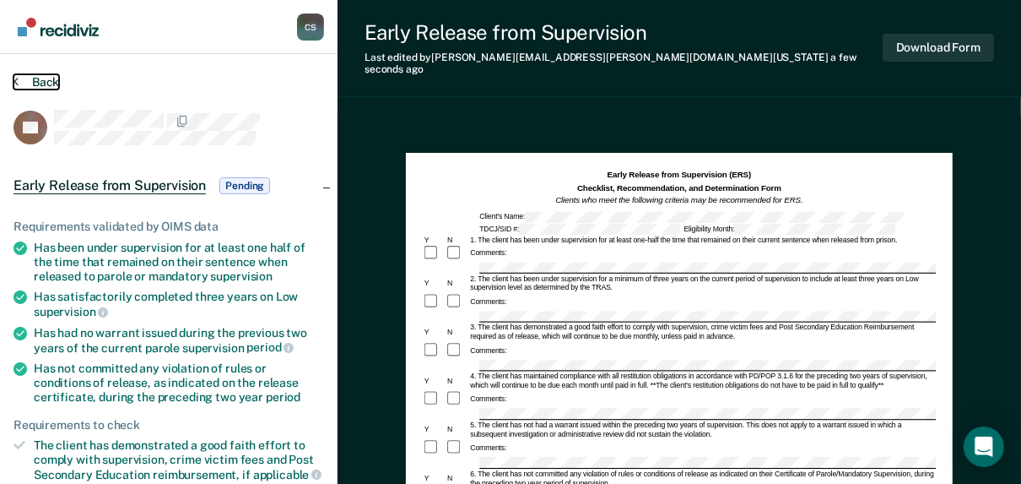
click at [36, 78] on button "Back" at bounding box center [37, 81] width 46 height 15
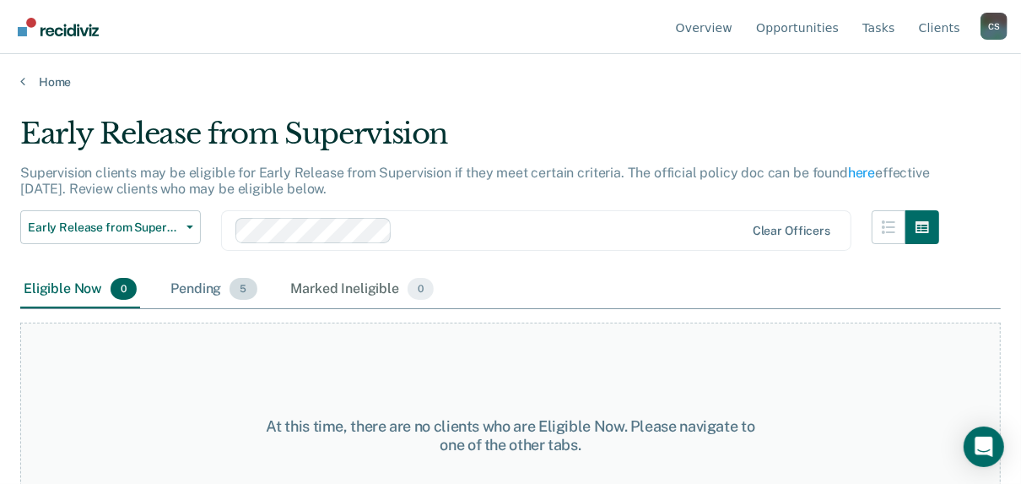
click at [195, 291] on div "Pending 5" at bounding box center [213, 289] width 93 height 37
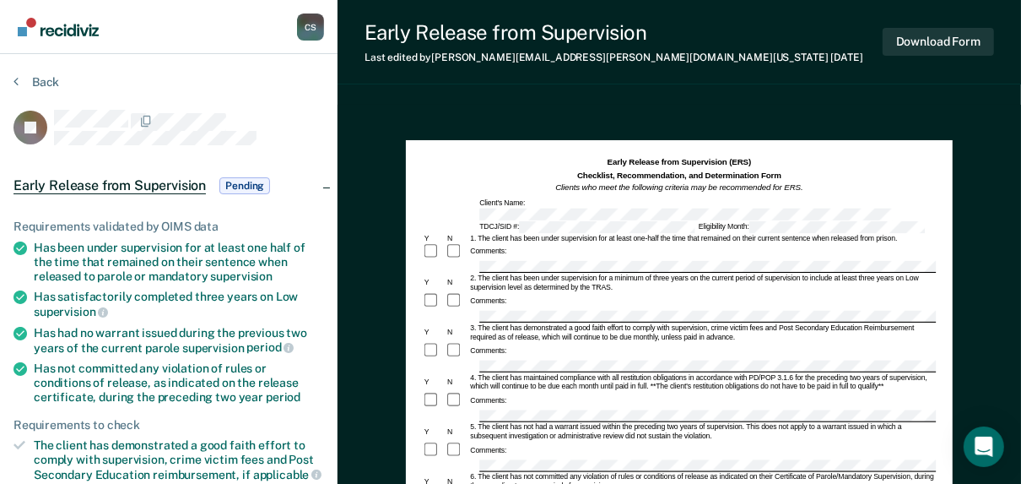
click at [428, 311] on div at bounding box center [680, 317] width 514 height 13
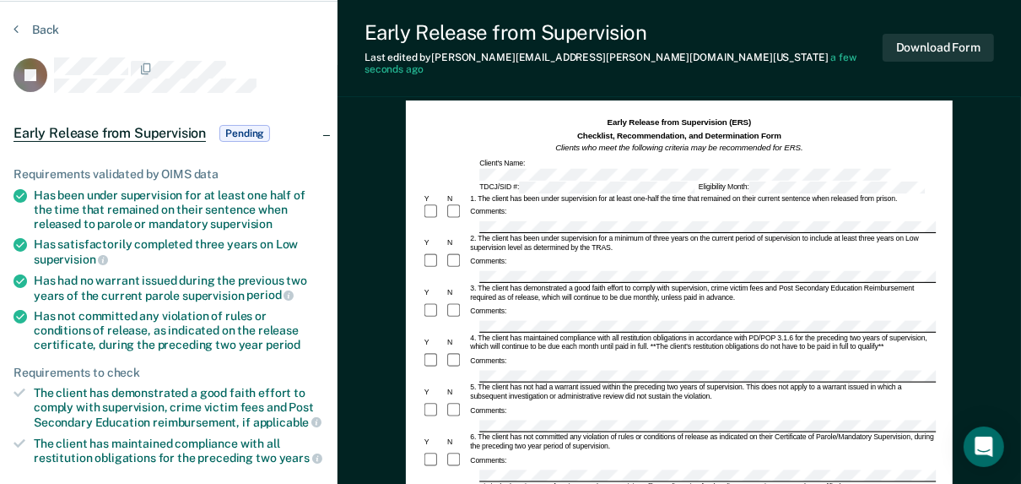
scroll to position [68, 0]
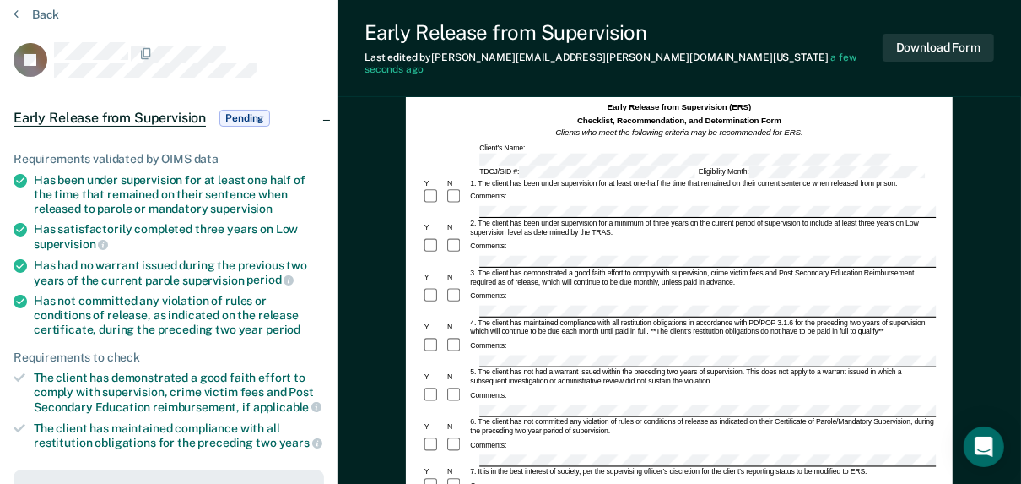
click at [416, 376] on div "Early Release from Supervision (ERS) Checklist, Recommendation, and Determinati…" at bounding box center [679, 441] width 547 height 712
click at [336, 421] on div "Christy Stewart C S Profile How it works Log Out Back JB Early Release from Sup…" at bounding box center [510, 417] width 1021 height 970
click at [301, 450] on div "Christy Stewart C S Profile How it works Log Out Back JB Early Release from Sup…" at bounding box center [510, 417] width 1021 height 970
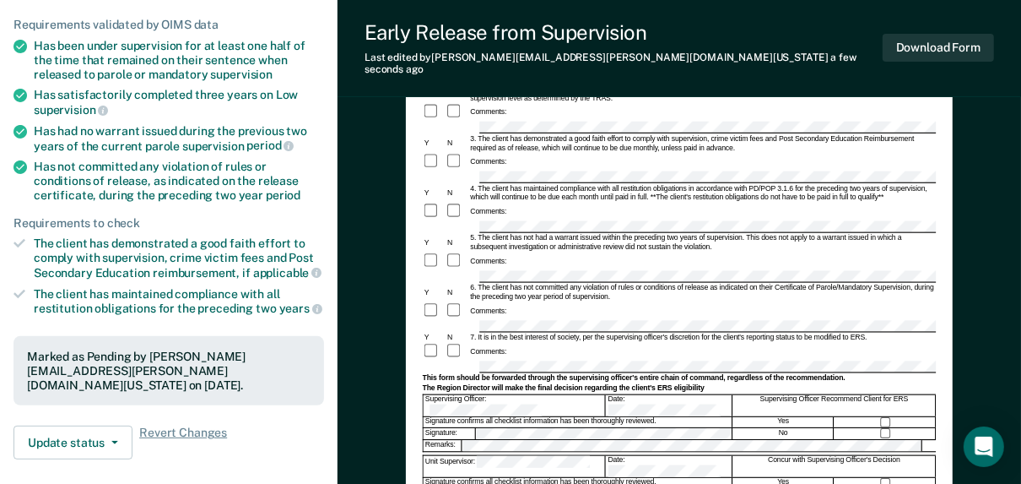
scroll to position [203, 0]
click at [533, 393] on div "Supervising Officer: Date: Supervising Officer Recommend Client for ERS" at bounding box center [680, 404] width 514 height 22
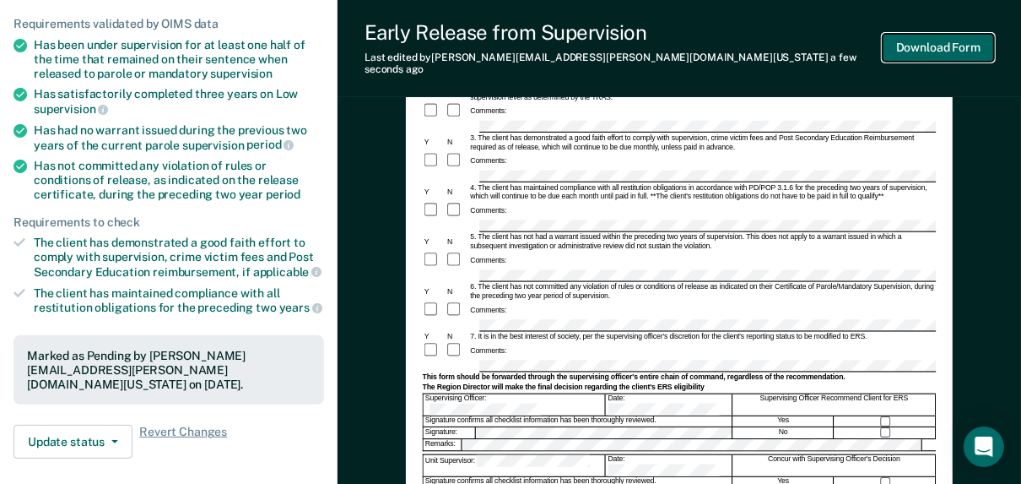
click at [917, 34] on button "Download Form" at bounding box center [938, 48] width 111 height 28
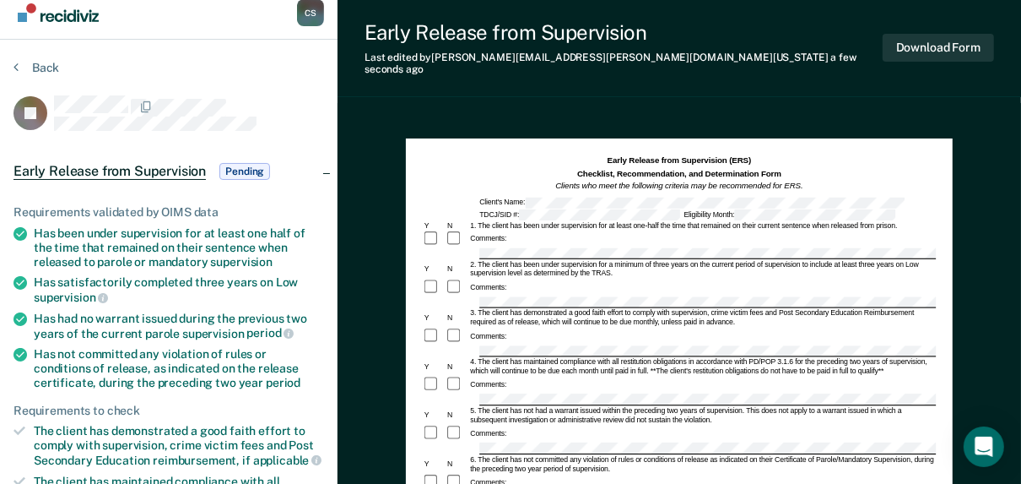
scroll to position [0, 0]
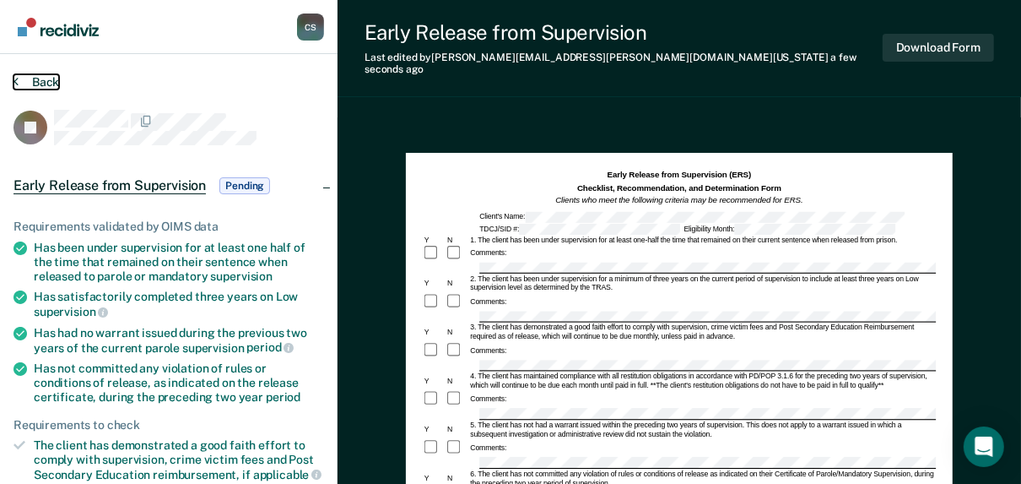
click at [34, 85] on button "Back" at bounding box center [37, 81] width 46 height 15
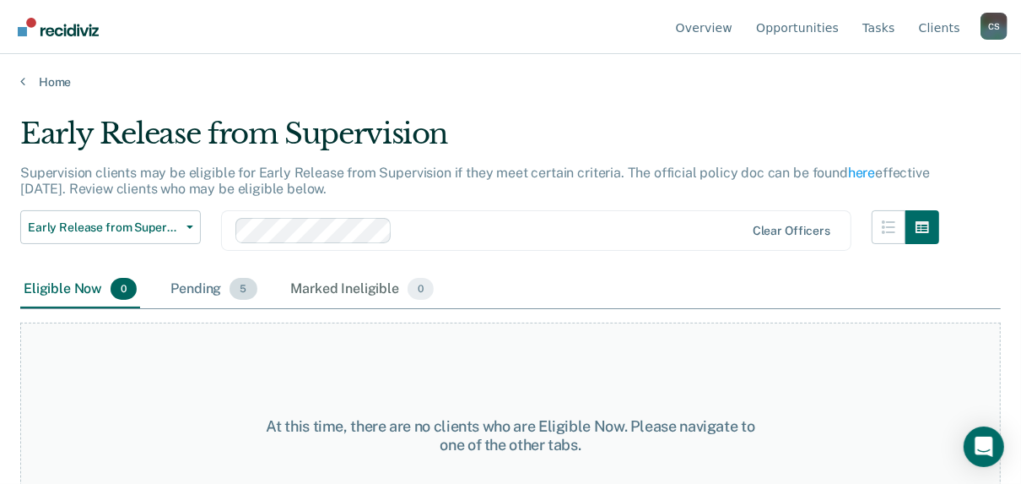
click at [184, 284] on div "Pending 5" at bounding box center [213, 289] width 93 height 37
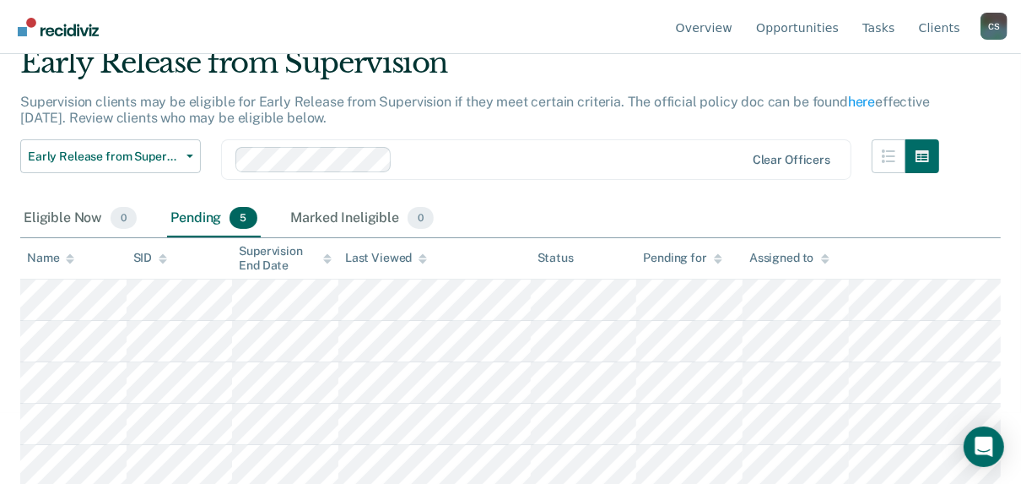
scroll to position [72, 0]
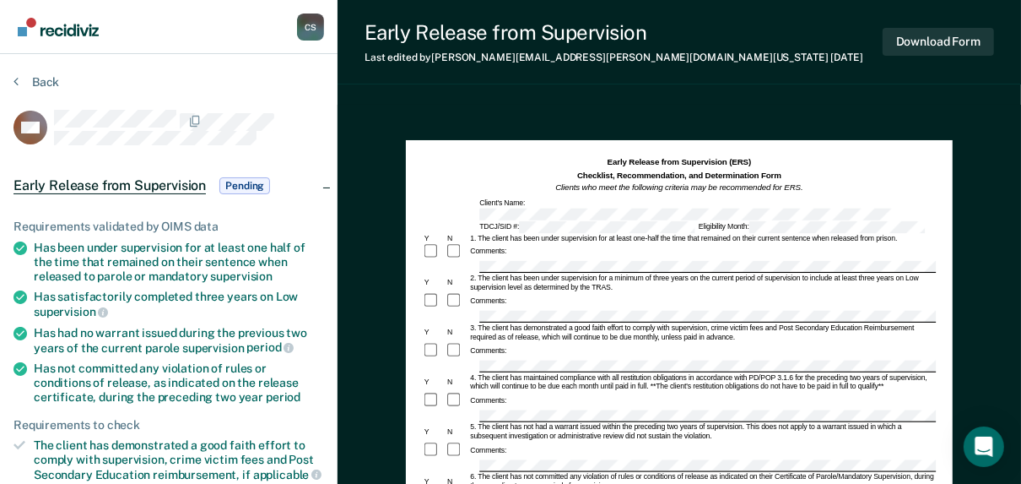
click at [458, 311] on div at bounding box center [680, 317] width 514 height 13
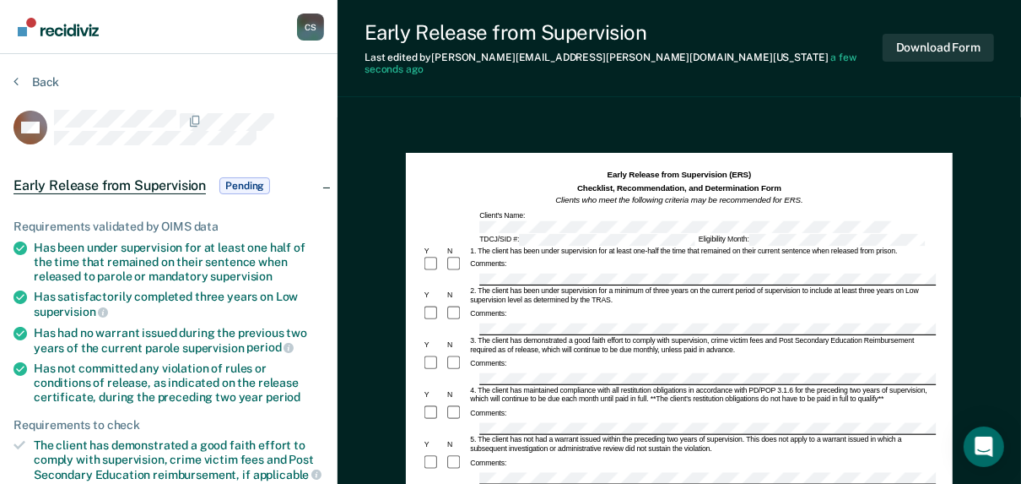
click at [448, 372] on div at bounding box center [680, 378] width 514 height 13
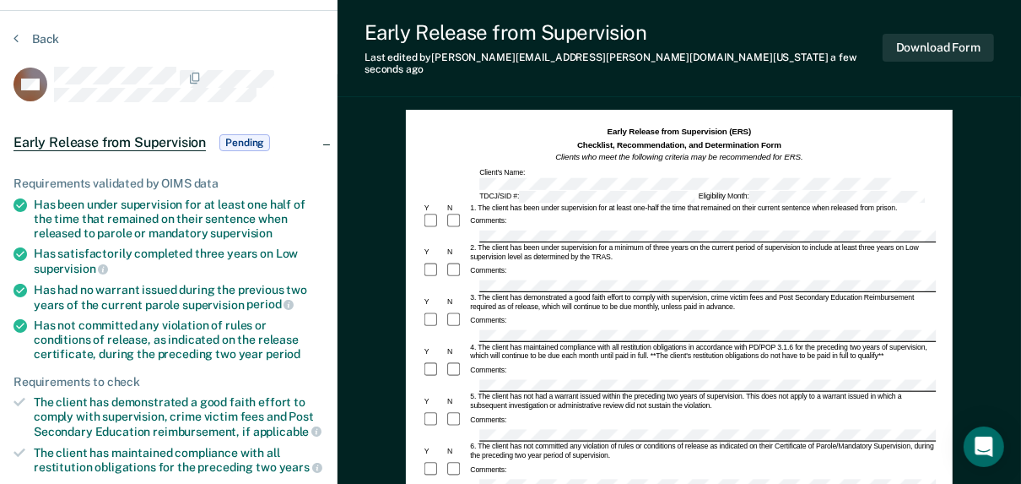
scroll to position [68, 0]
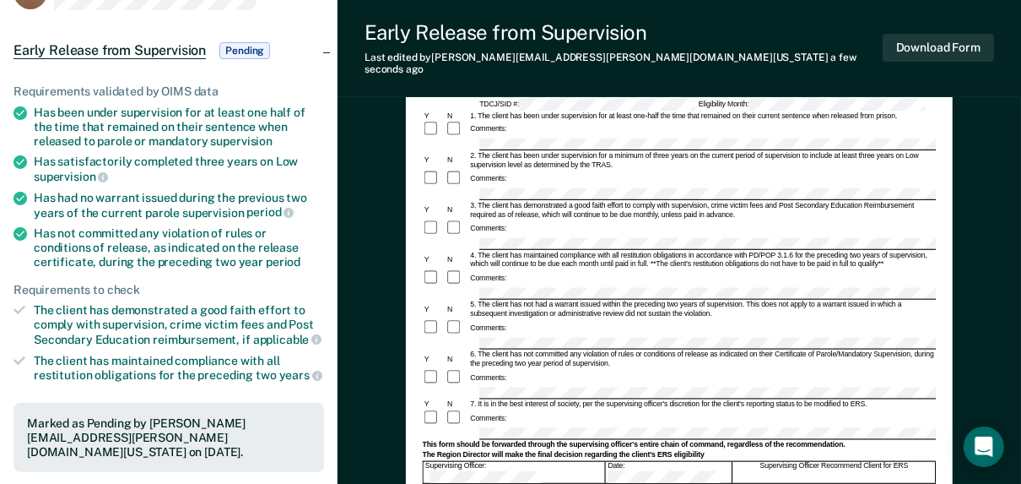
click at [608, 462] on div "Date:" at bounding box center [669, 472] width 126 height 21
click at [938, 51] on button "Download Form" at bounding box center [938, 48] width 111 height 28
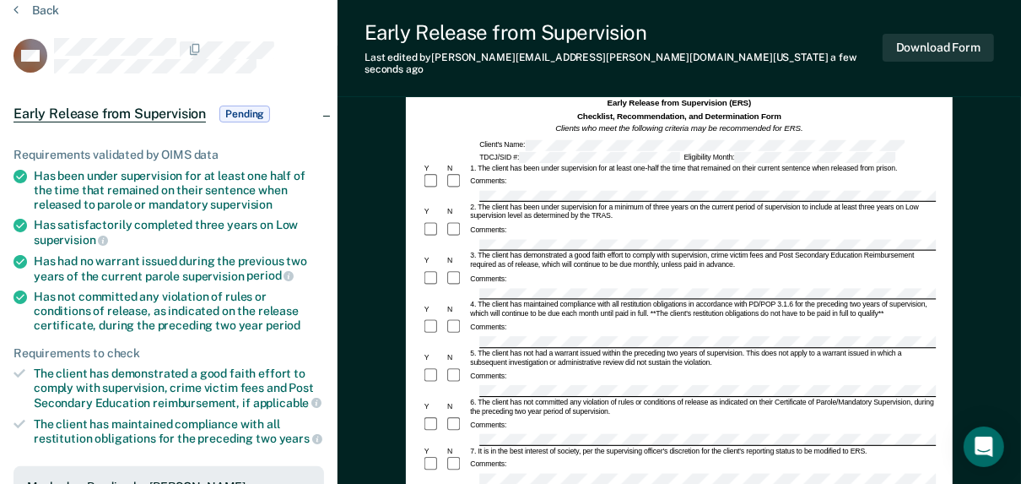
scroll to position [0, 0]
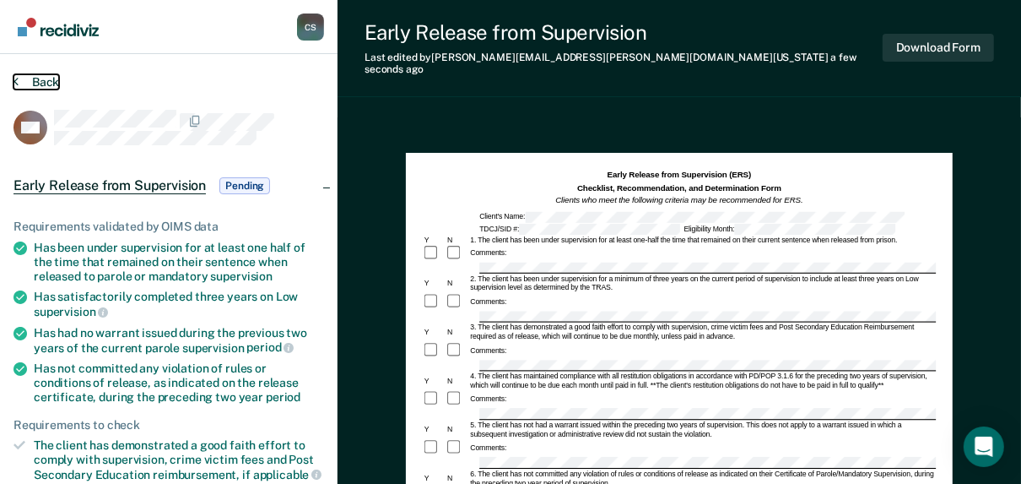
click at [46, 86] on button "Back" at bounding box center [37, 81] width 46 height 15
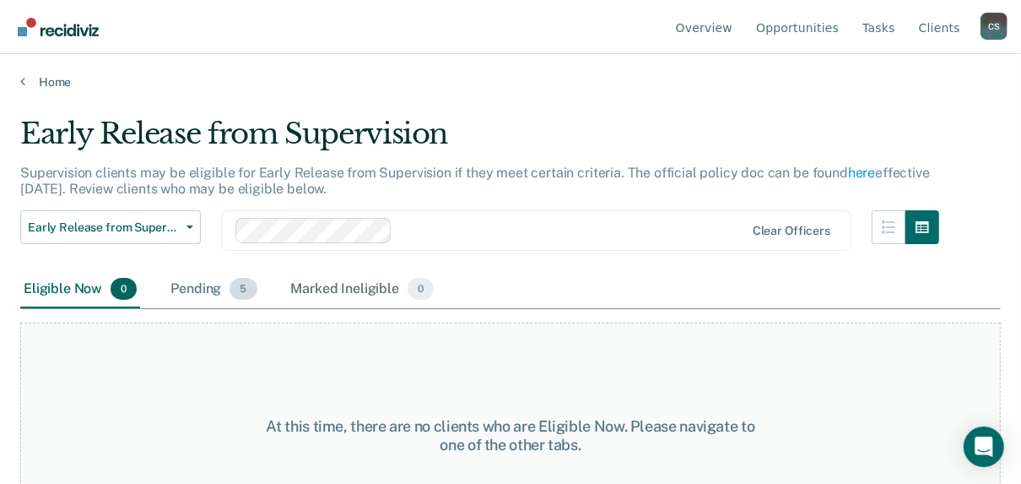
click at [184, 297] on div "Pending 5" at bounding box center [213, 289] width 93 height 37
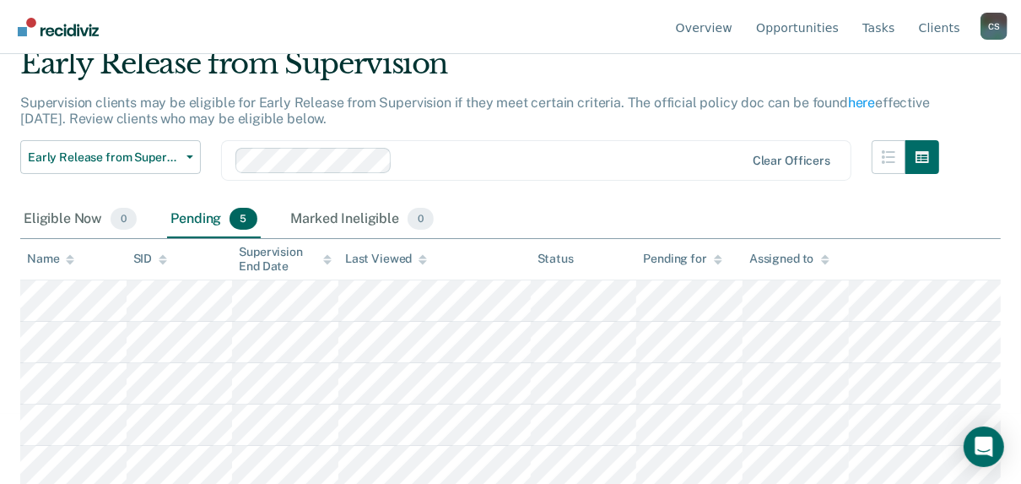
scroll to position [72, 0]
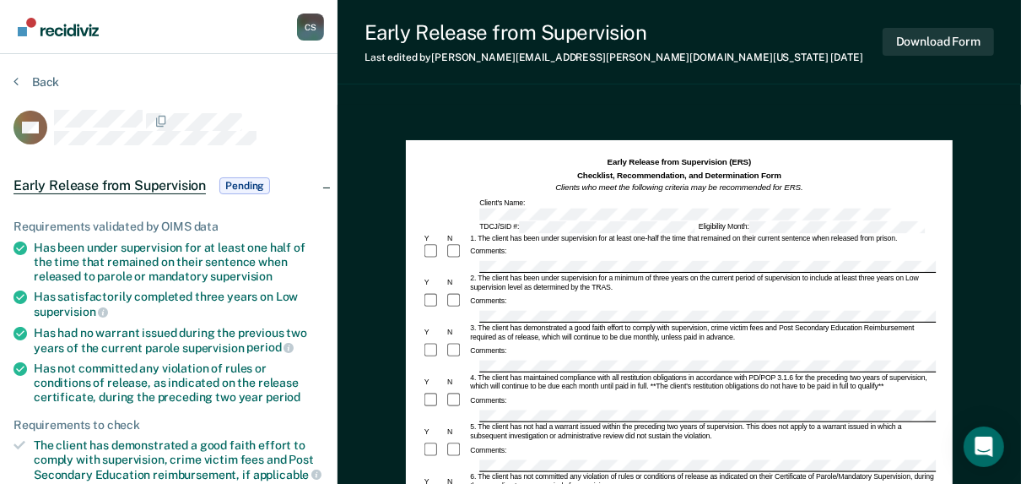
click at [451, 360] on div at bounding box center [680, 366] width 514 height 13
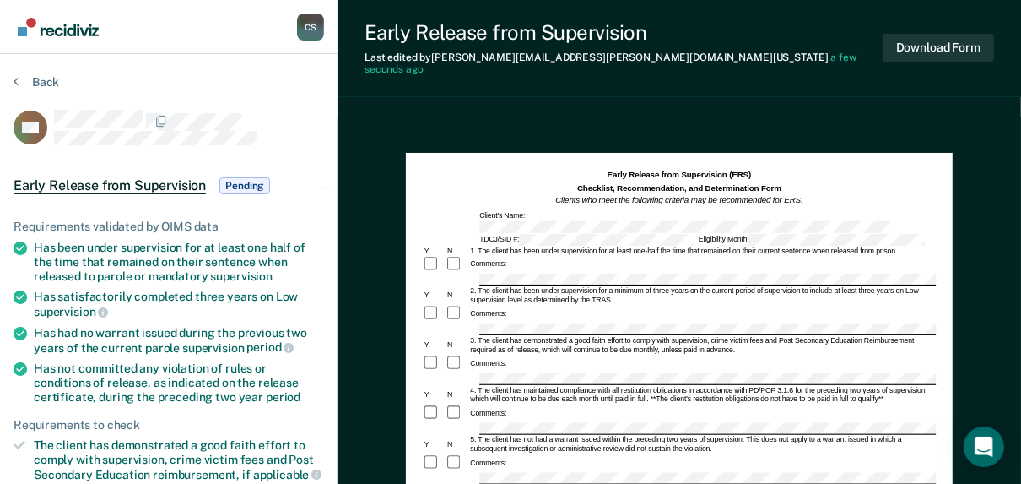
click at [445, 422] on div at bounding box center [680, 428] width 514 height 13
click at [446, 472] on div at bounding box center [680, 478] width 514 height 13
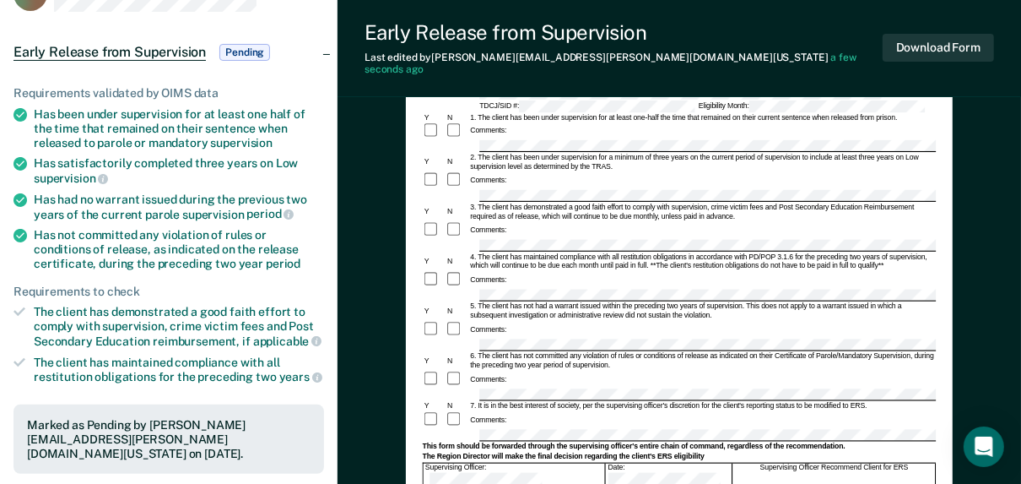
scroll to position [135, 0]
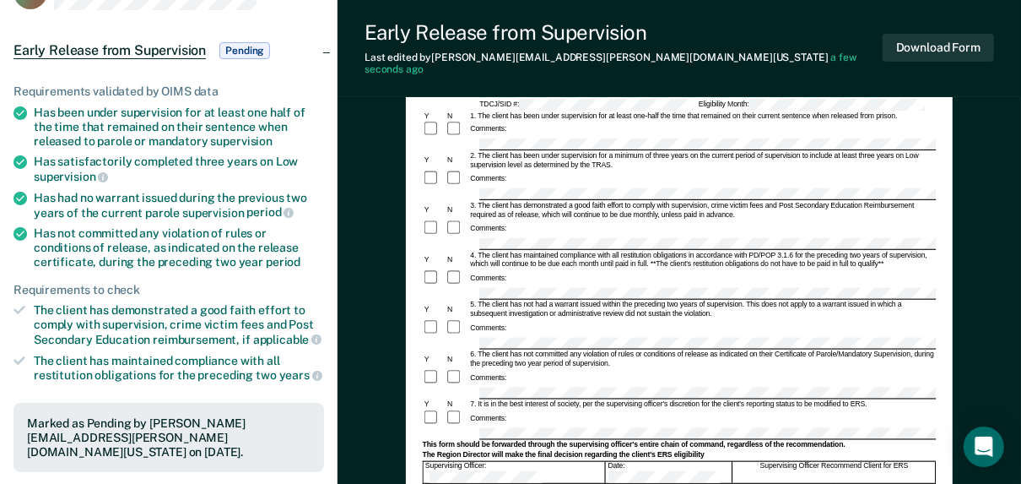
click at [360, 361] on div "Early Release from Supervision (ERS) Checklist, Recommendation, and Determinati…" at bounding box center [679, 453] width 683 height 943
click at [423, 402] on form "Early Release from Supervision (ERS) Checklist, Recommendation, and Determinati…" at bounding box center [680, 402] width 514 height 737
click at [581, 461] on div "Supervising Officer: Date: Supervising Officer Recommend Client for ERS" at bounding box center [680, 472] width 514 height 22
click at [919, 44] on button "Download Form" at bounding box center [938, 48] width 111 height 28
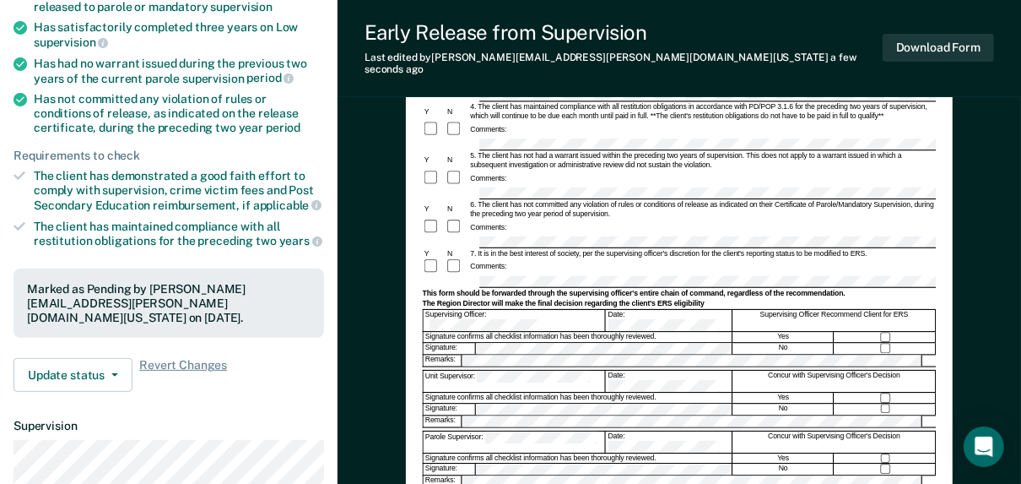
scroll to position [270, 0]
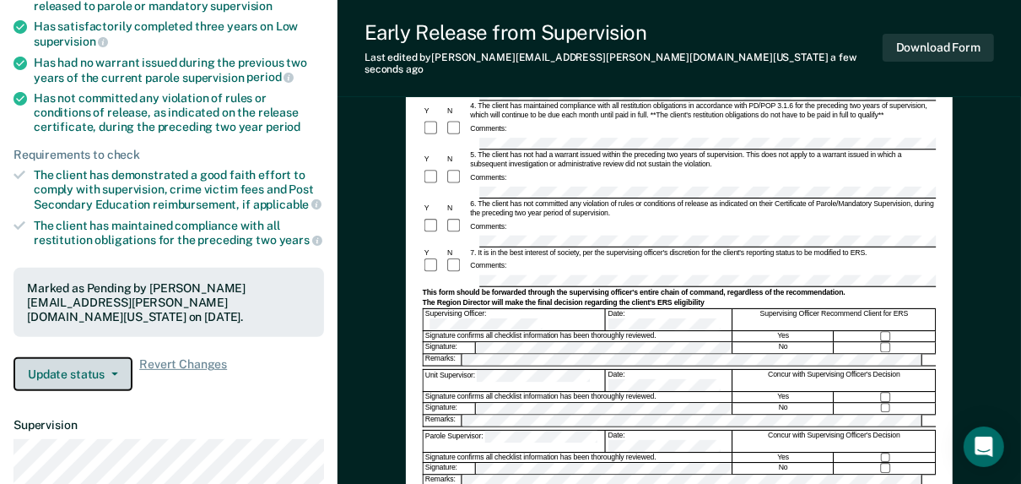
click at [115, 375] on button "Update status" at bounding box center [73, 374] width 119 height 34
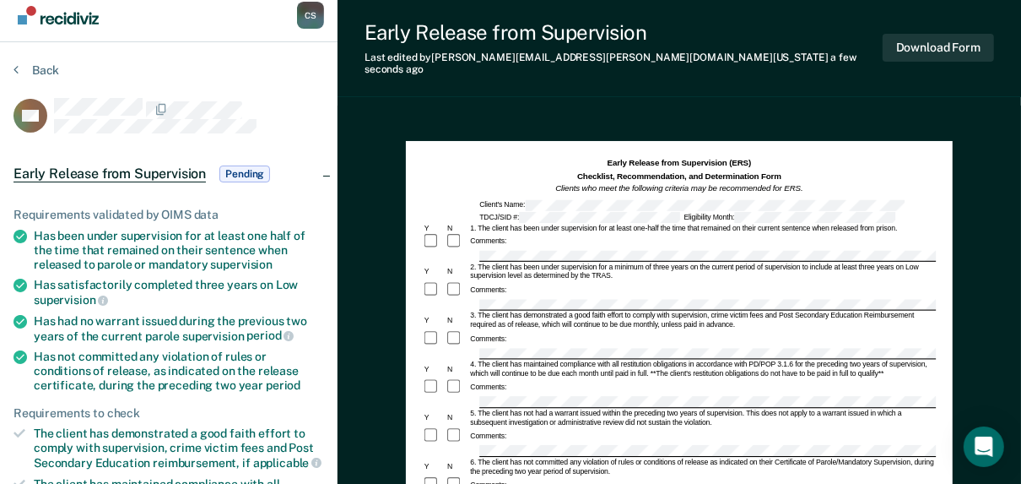
scroll to position [0, 0]
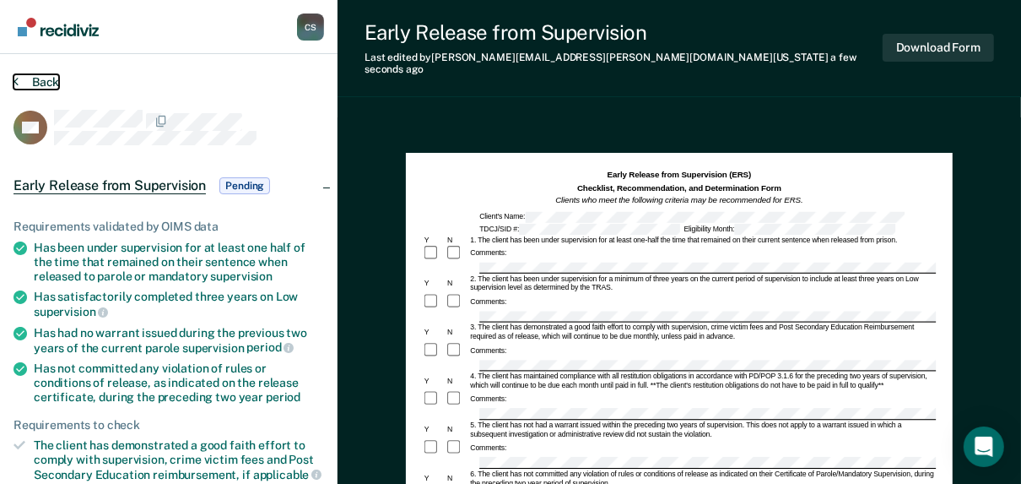
click at [39, 85] on button "Back" at bounding box center [37, 81] width 46 height 15
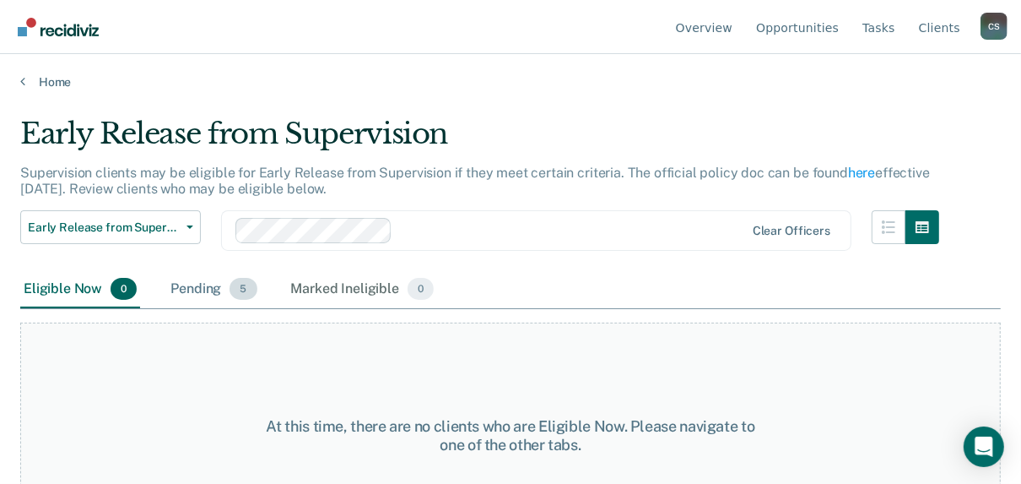
click at [213, 294] on div "Pending 5" at bounding box center [213, 289] width 93 height 37
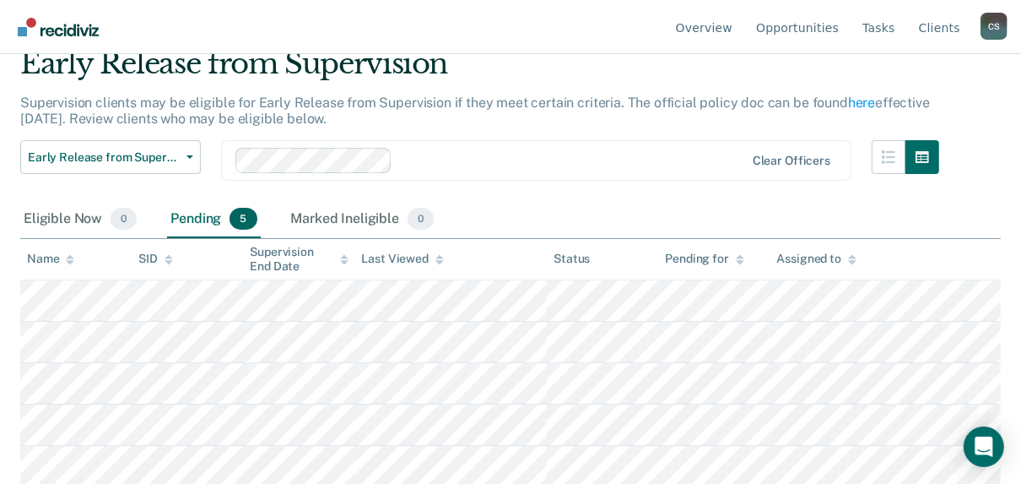
scroll to position [72, 0]
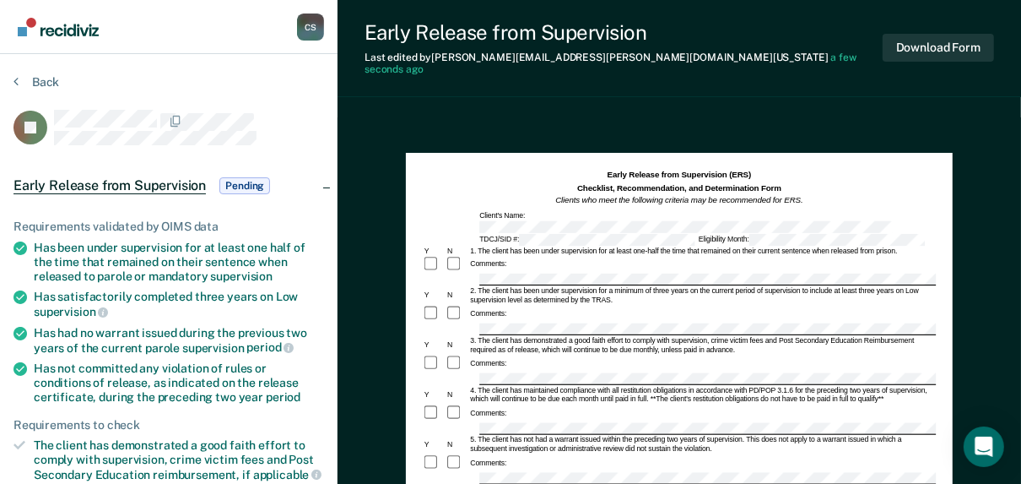
click at [424, 422] on div at bounding box center [680, 428] width 514 height 13
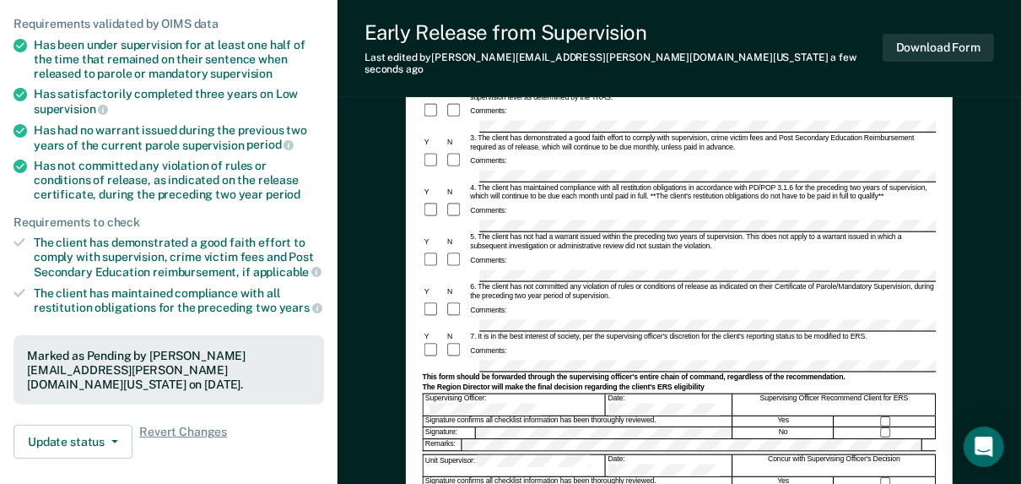
click at [581, 393] on div "Supervising Officer: Date: Supervising Officer Recommend Client for ERS" at bounding box center [680, 404] width 514 height 22
click at [967, 46] on button "Download Form" at bounding box center [938, 48] width 111 height 28
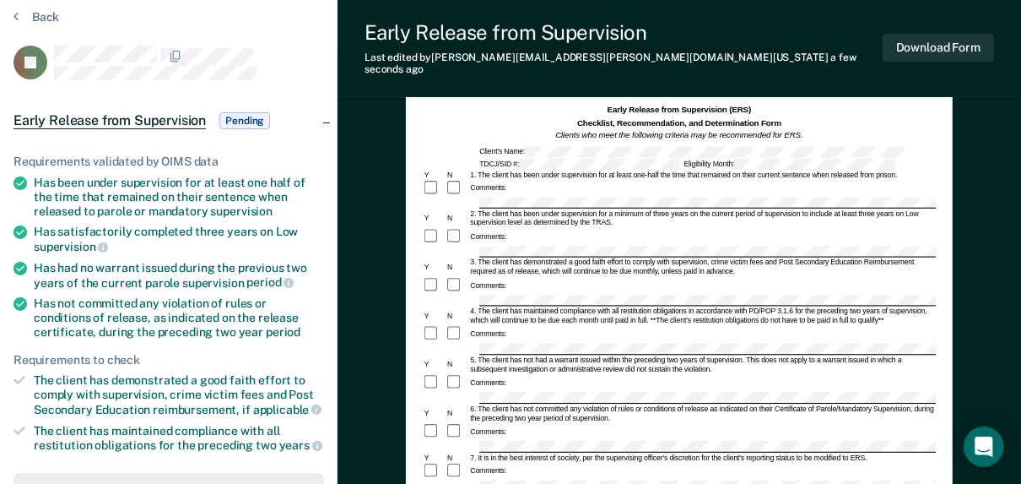
scroll to position [0, 0]
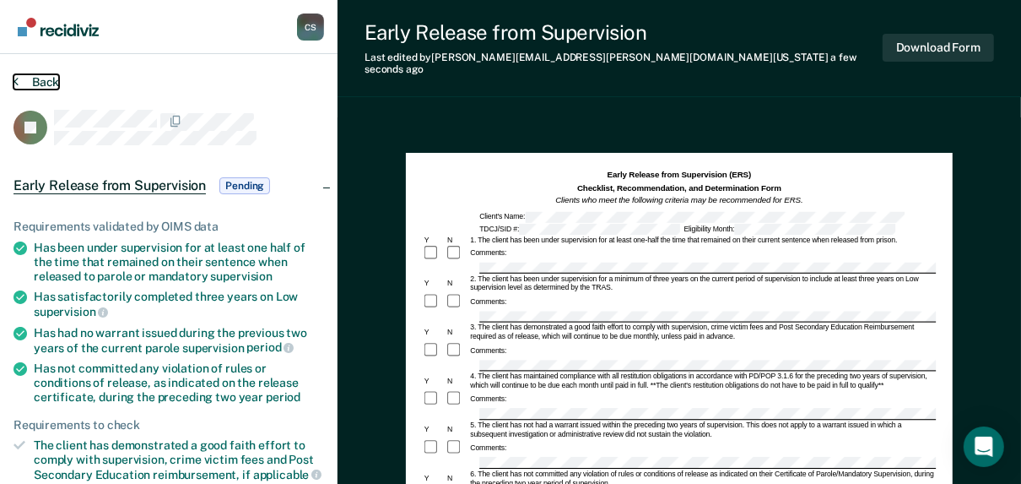
click at [24, 76] on button "Back" at bounding box center [37, 81] width 46 height 15
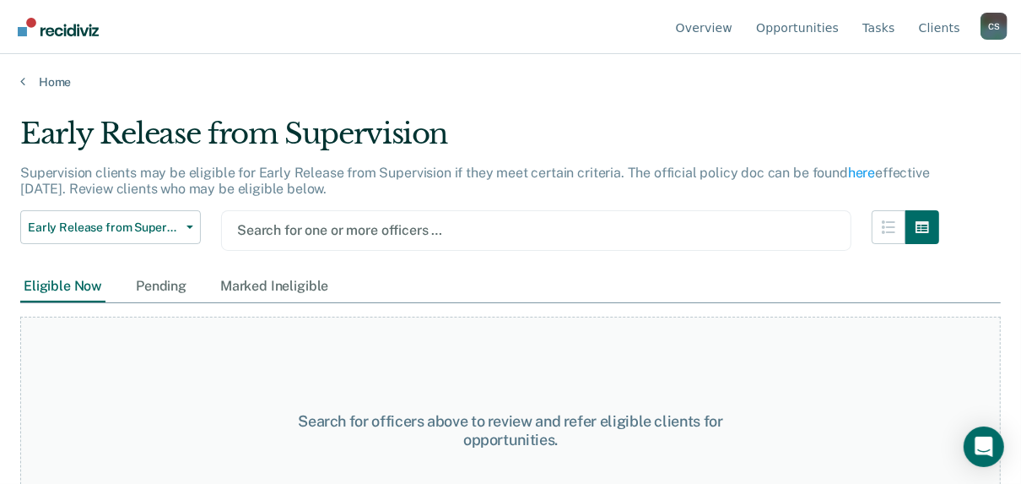
click at [370, 231] on div at bounding box center [536, 229] width 598 height 19
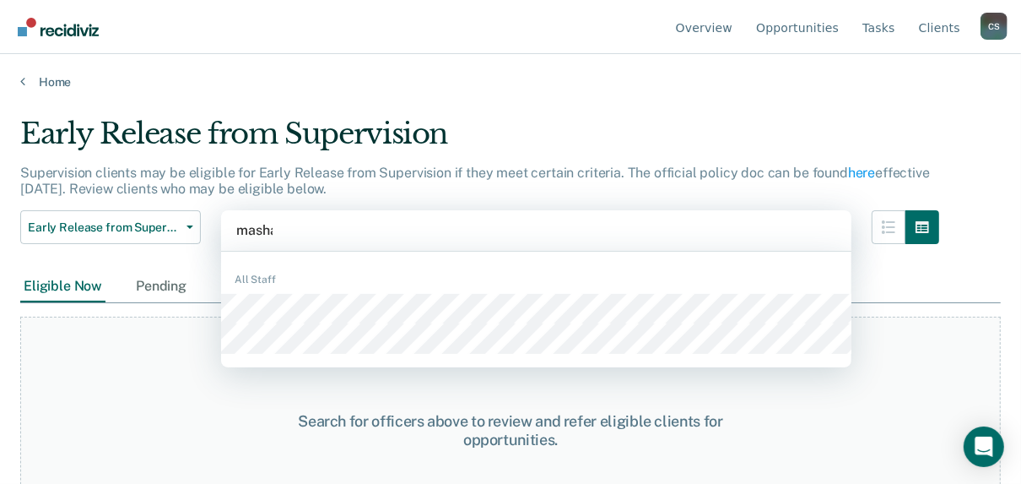
type input "mashal"
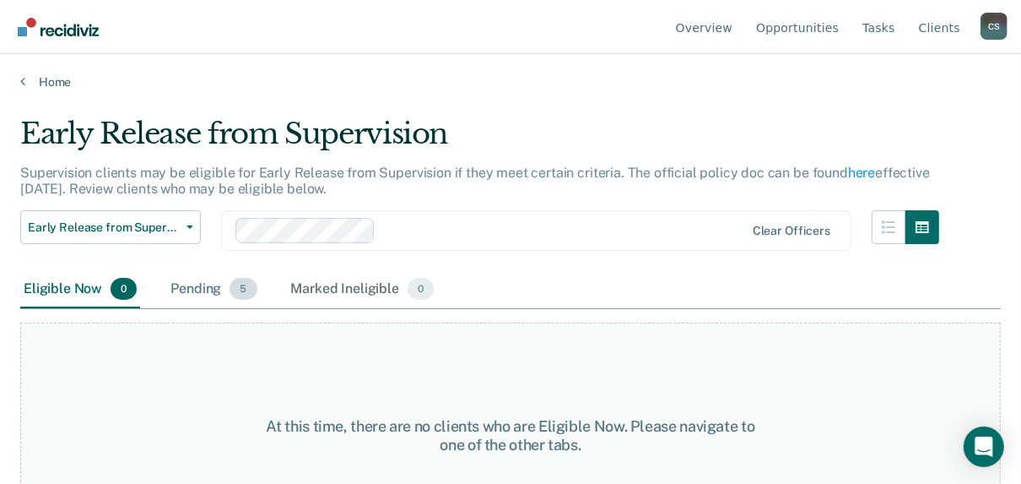
click at [197, 289] on div "Pending 5" at bounding box center [213, 289] width 93 height 37
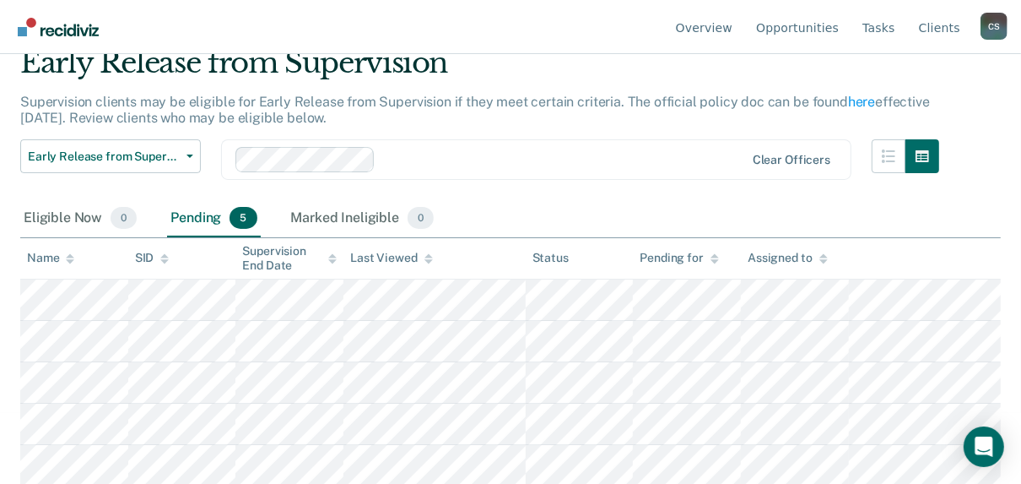
scroll to position [72, 0]
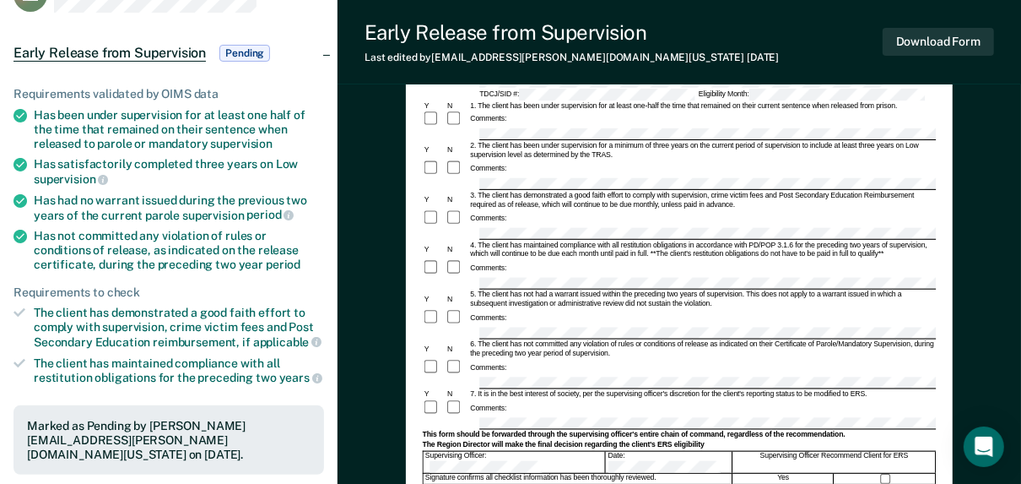
scroll to position [135, 0]
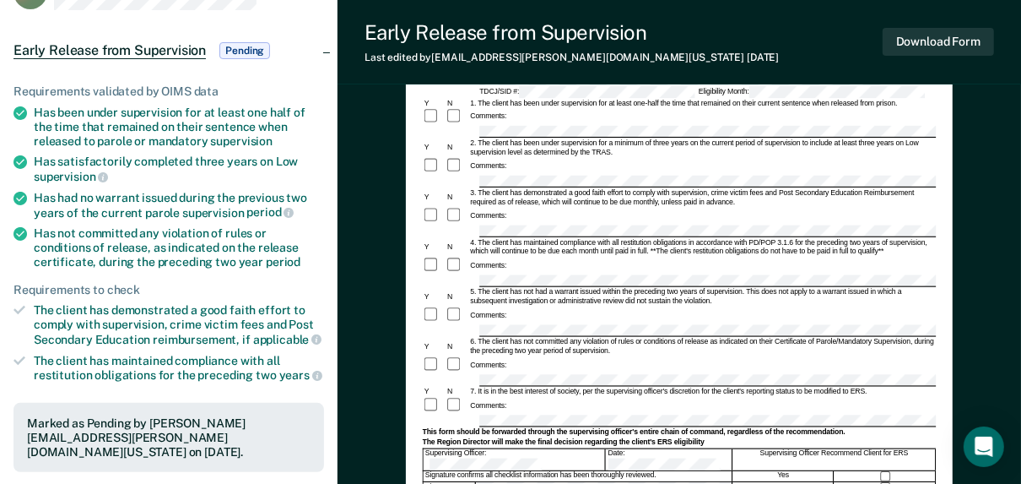
click at [590, 448] on div "Supervising Officer: Date: Supervising Officer Recommend Client for ERS" at bounding box center [680, 459] width 514 height 22
click at [938, 37] on button "Download Form" at bounding box center [938, 42] width 111 height 28
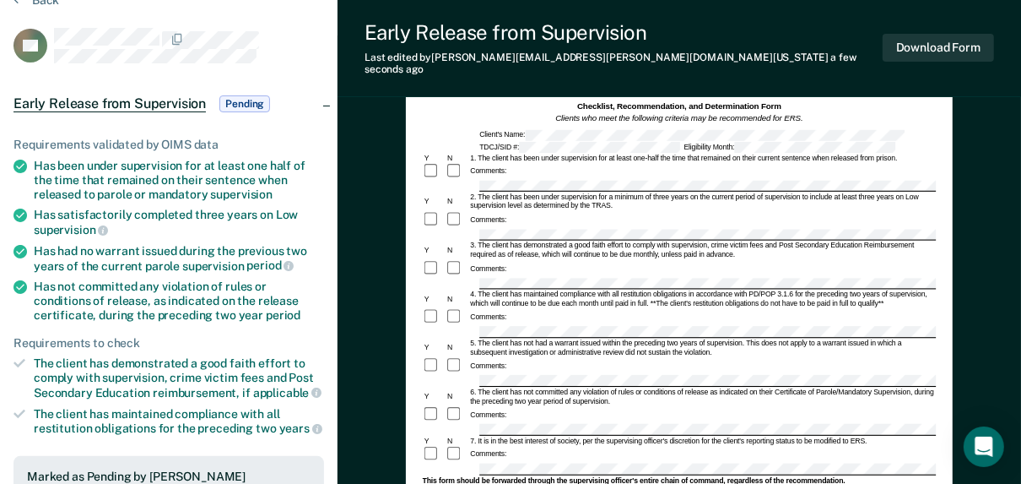
scroll to position [0, 0]
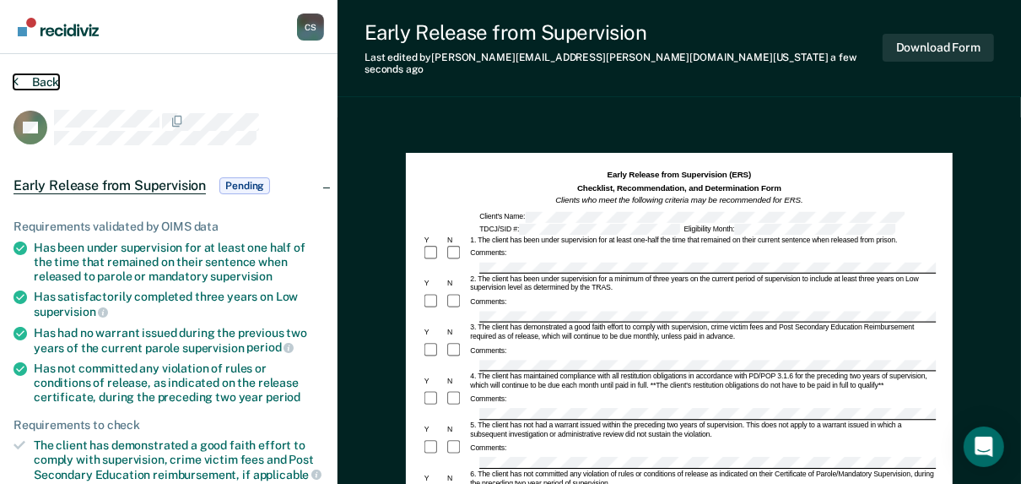
click at [35, 82] on button "Back" at bounding box center [37, 81] width 46 height 15
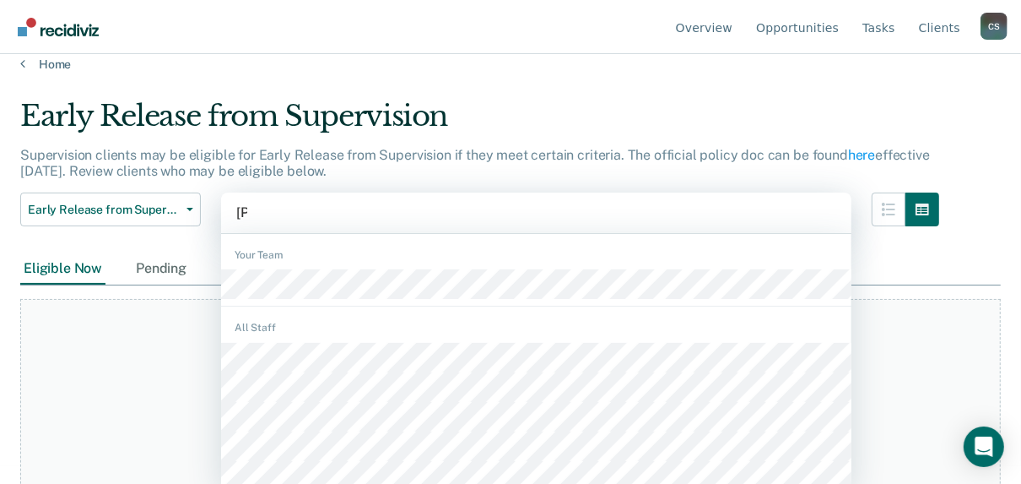
scroll to position [19, 0]
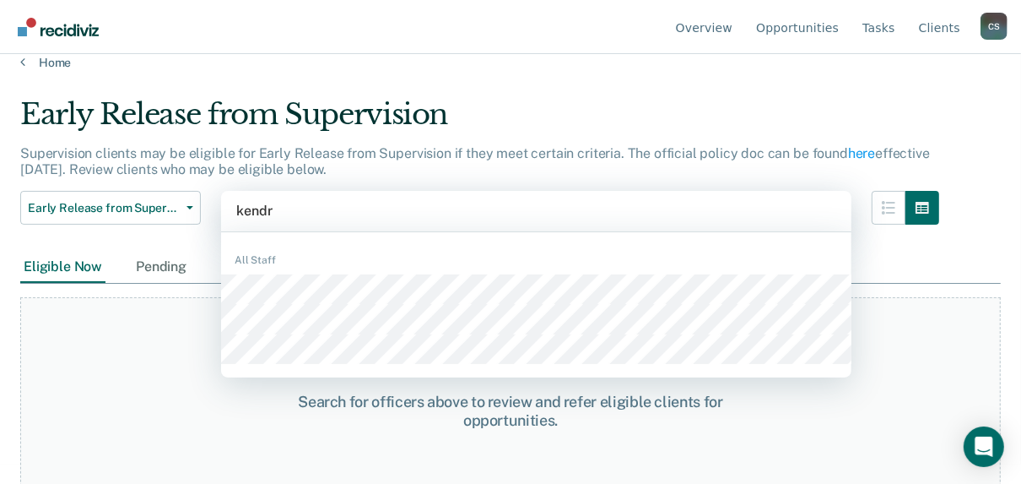
type input "[PERSON_NAME]"
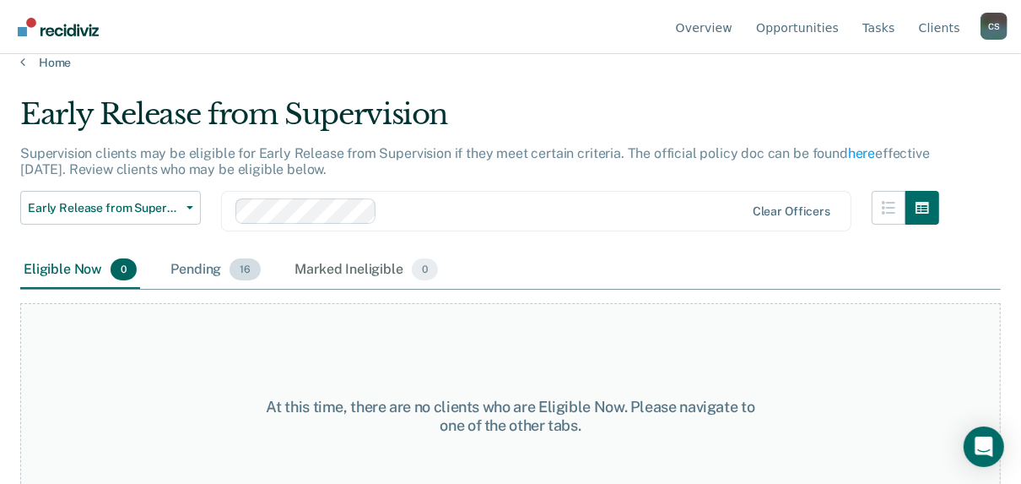
click at [213, 274] on div "Pending 16" at bounding box center [215, 269] width 97 height 37
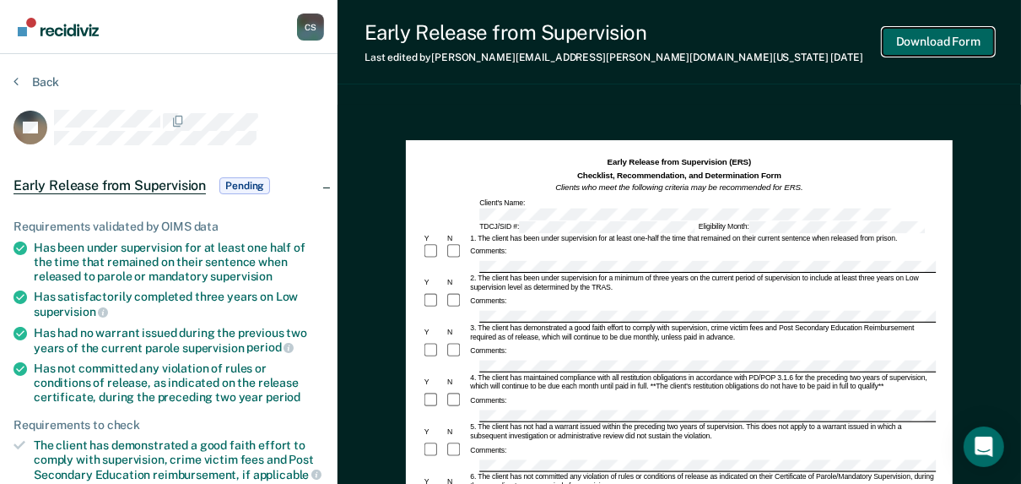
click at [940, 43] on button "Download Form" at bounding box center [938, 42] width 111 height 28
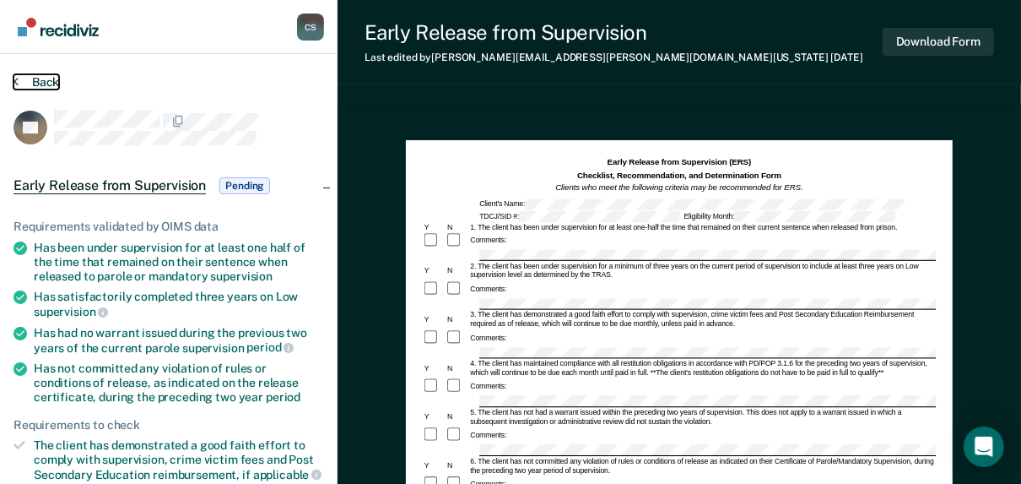
click at [51, 85] on button "Back" at bounding box center [37, 81] width 46 height 15
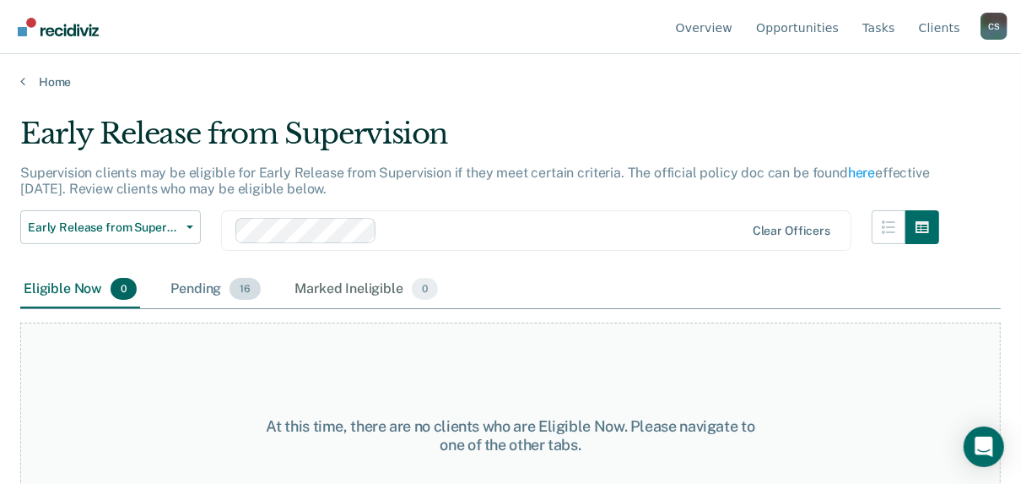
click at [200, 284] on div "Pending 16" at bounding box center [215, 289] width 97 height 37
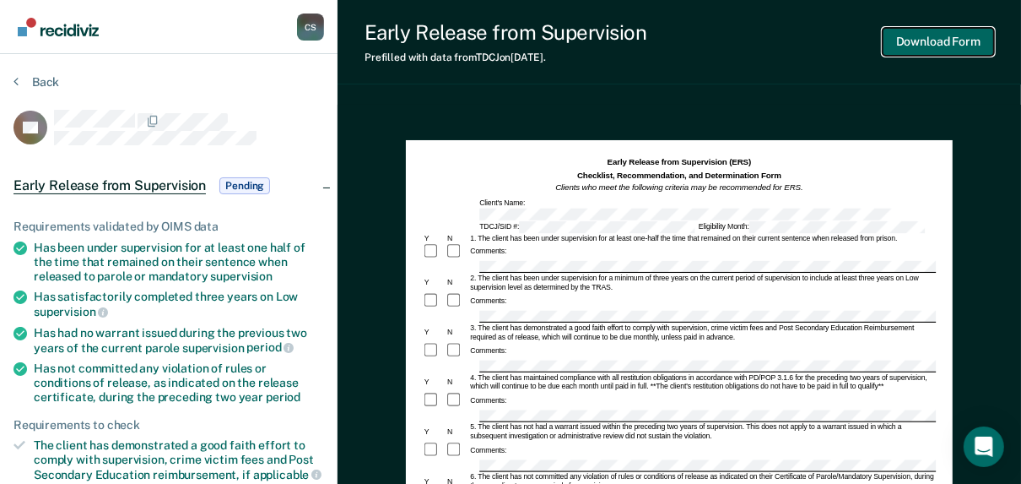
click at [964, 41] on button "Download Form" at bounding box center [938, 42] width 111 height 28
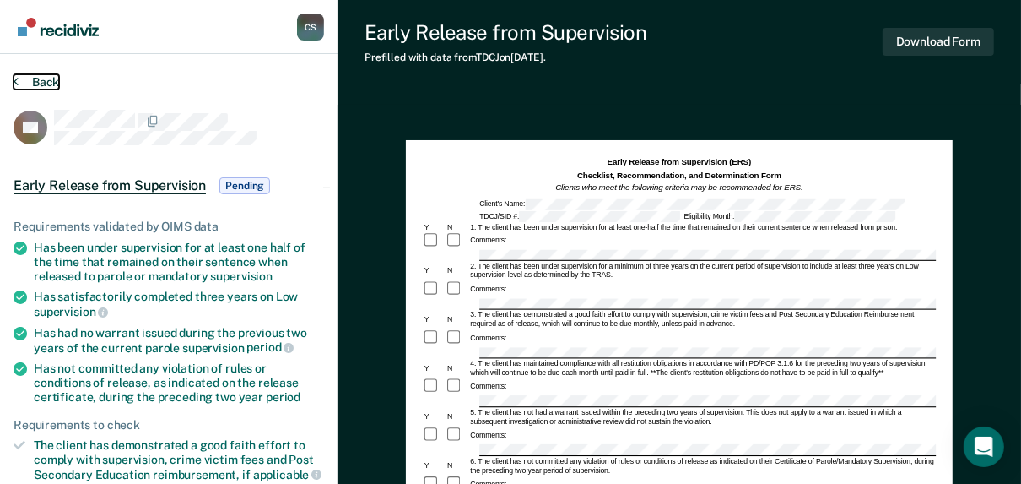
click at [34, 75] on button "Back" at bounding box center [37, 81] width 46 height 15
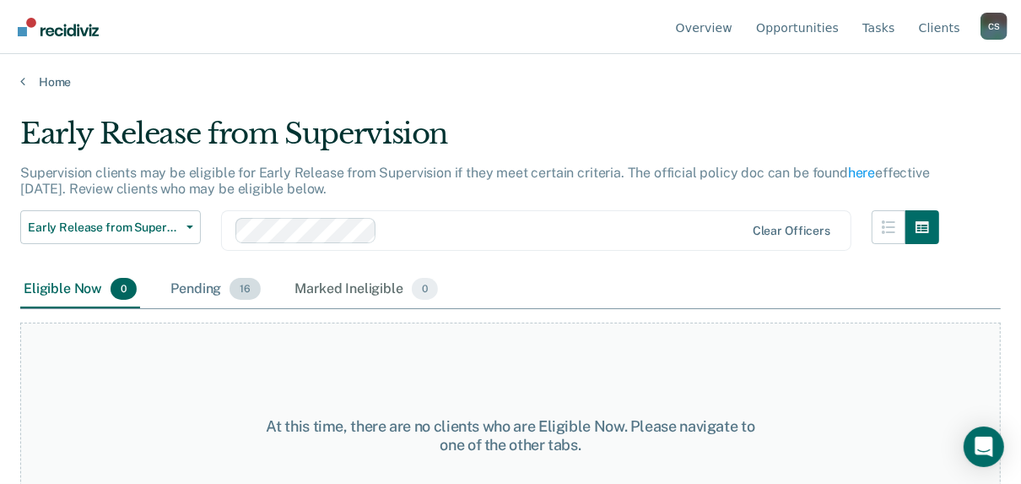
click at [190, 288] on div "Pending 16" at bounding box center [215, 289] width 97 height 37
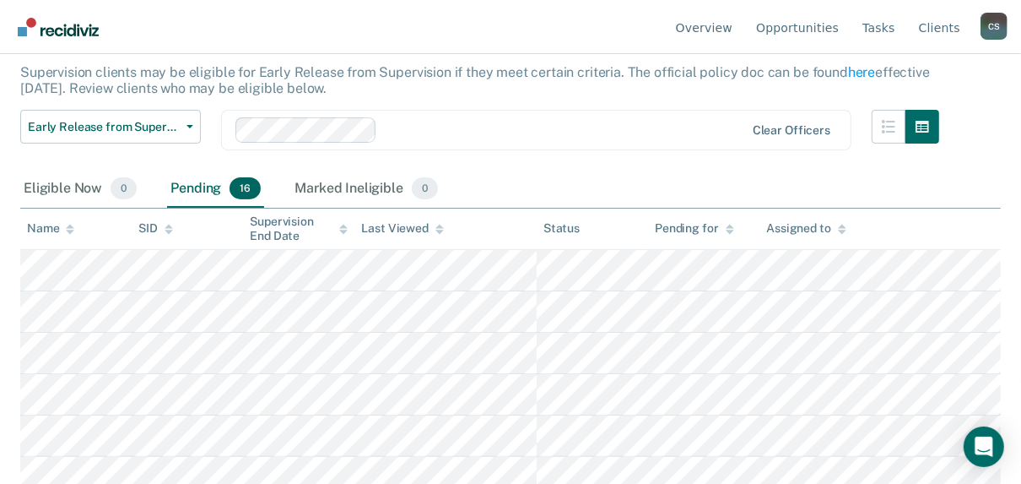
scroll to position [135, 0]
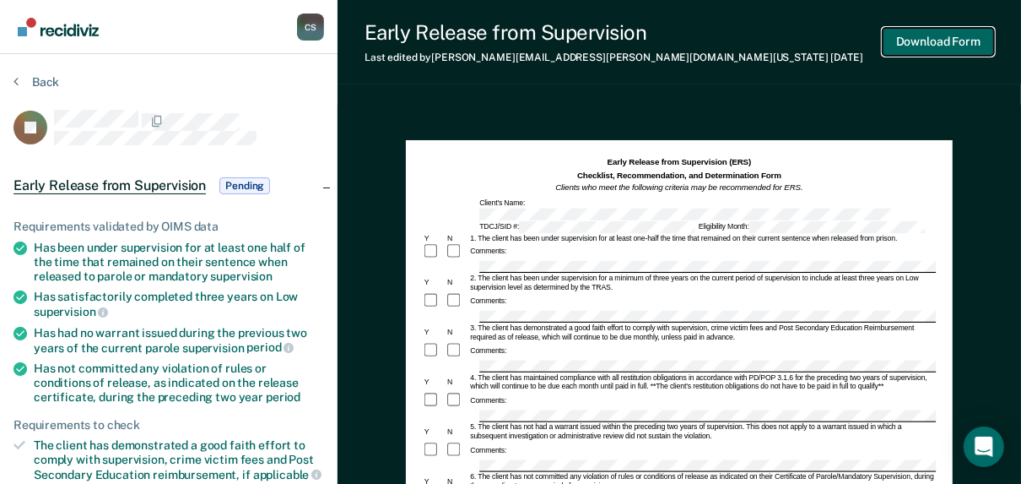
click at [932, 43] on button "Download Form" at bounding box center [938, 42] width 111 height 28
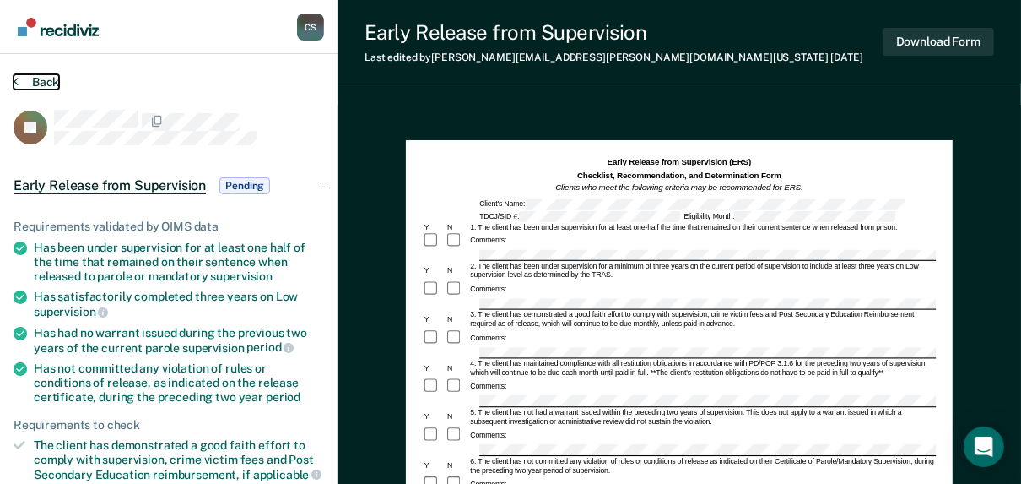
click at [46, 76] on button "Back" at bounding box center [37, 81] width 46 height 15
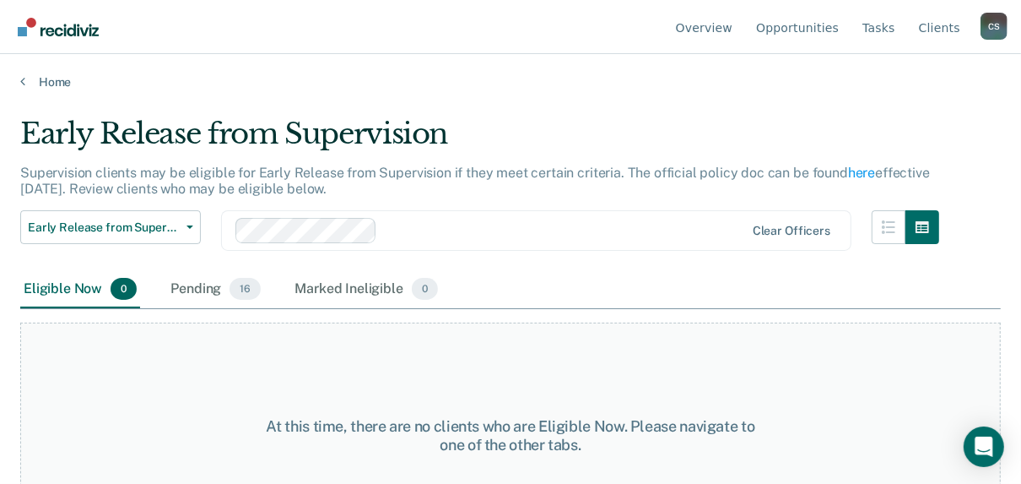
click at [64, 90] on main "Early Release from Supervision Supervision clients may be eligible for Early Re…" at bounding box center [510, 283] width 1021 height 389
click at [53, 72] on div "Home" at bounding box center [510, 71] width 1021 height 35
click at [52, 82] on link "Home" at bounding box center [510, 81] width 981 height 15
